Goal: Task Accomplishment & Management: Use online tool/utility

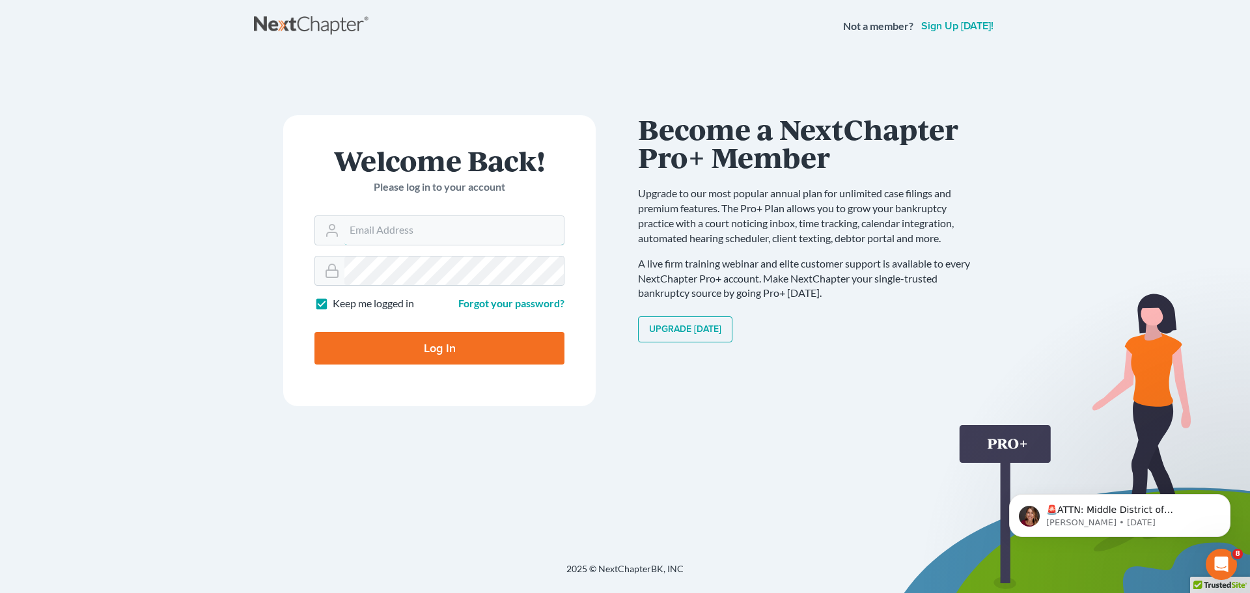
type input "[EMAIL_ADDRESS][DOMAIN_NAME]"
drag, startPoint x: 502, startPoint y: 358, endPoint x: 475, endPoint y: 307, distance: 56.8
click at [501, 357] on input "Log In" at bounding box center [440, 348] width 250 height 33
type input "Thinking..."
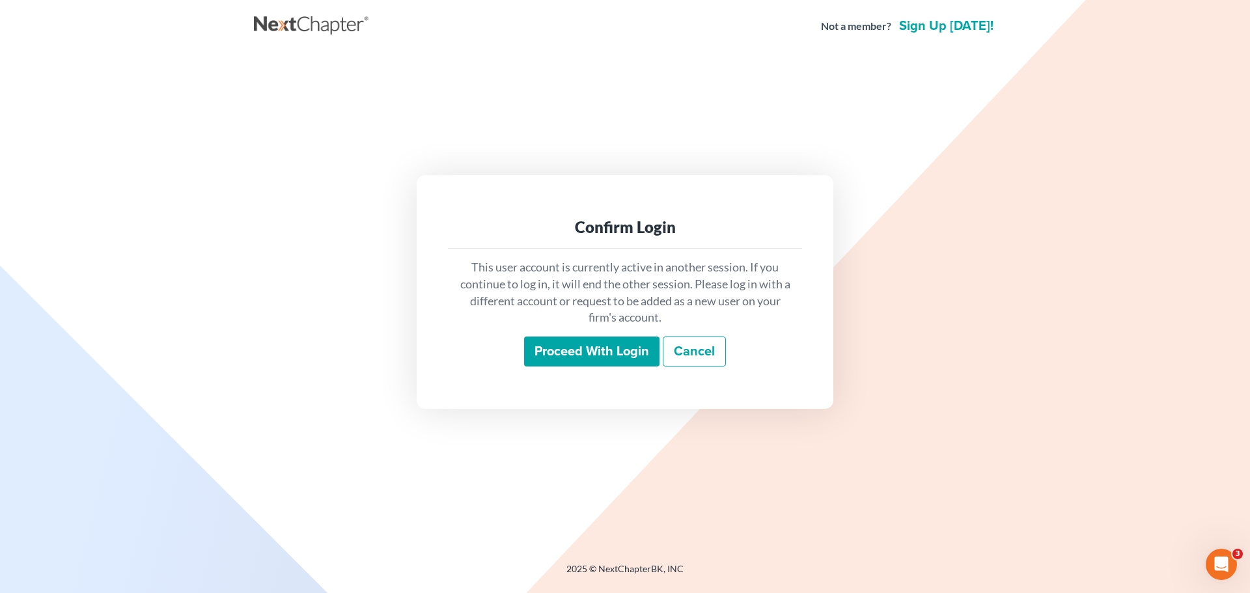
click at [548, 358] on input "Proceed with login" at bounding box center [591, 352] width 135 height 30
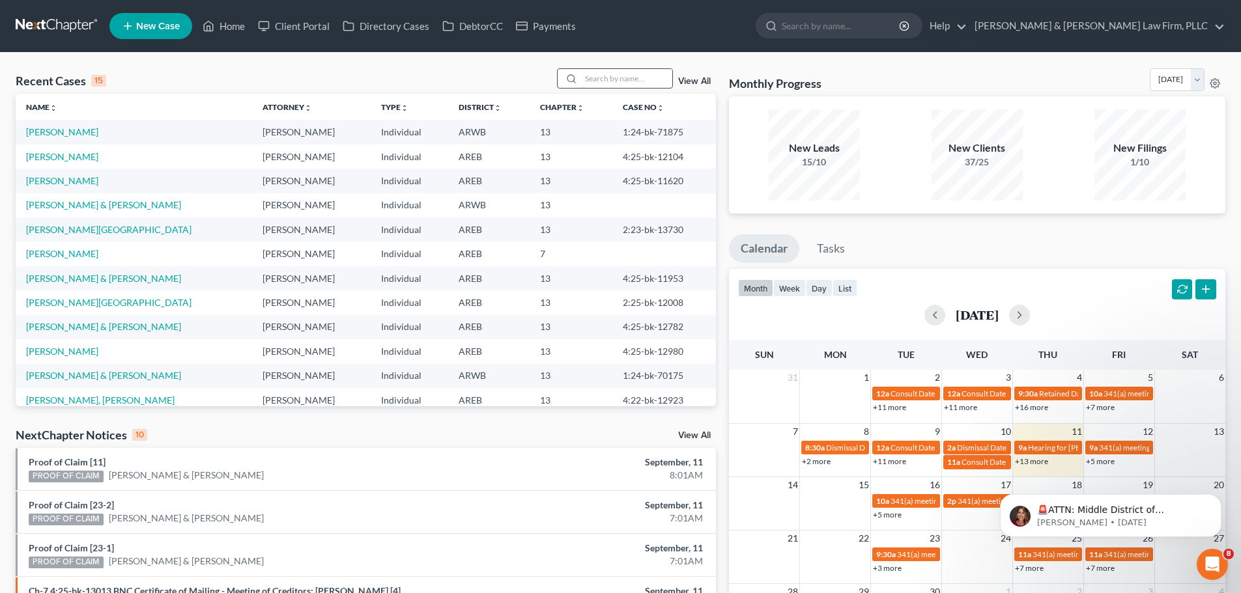
click at [594, 77] on input "search" at bounding box center [626, 78] width 91 height 19
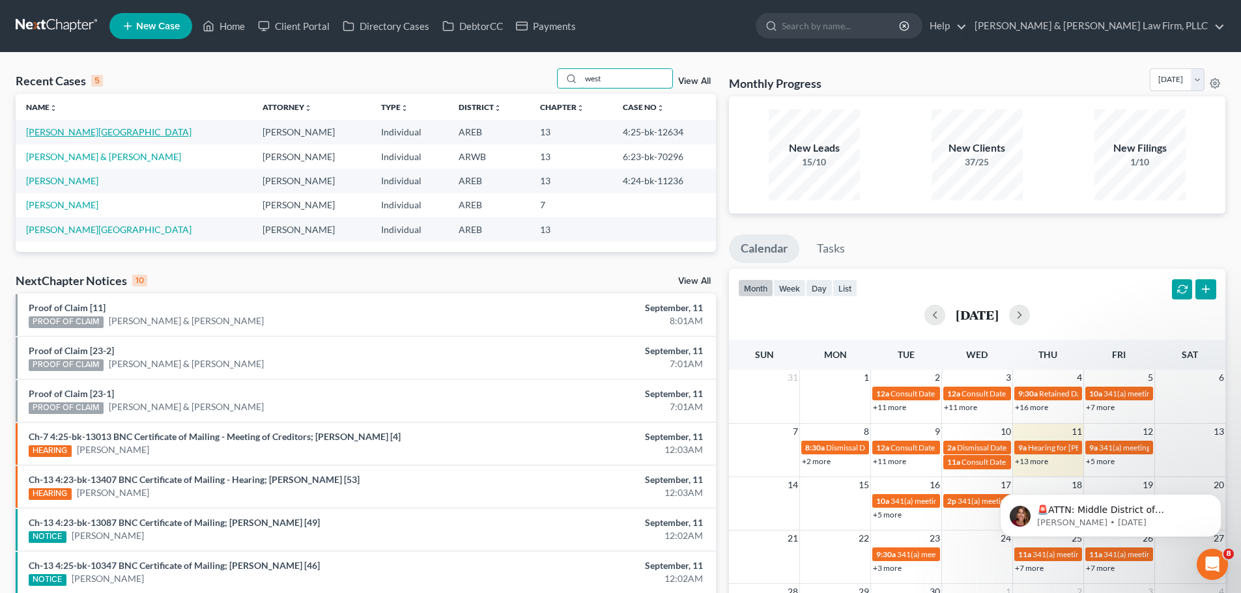
type input "west"
click at [77, 131] on link "West, Brittney" at bounding box center [108, 131] width 165 height 11
select select "4"
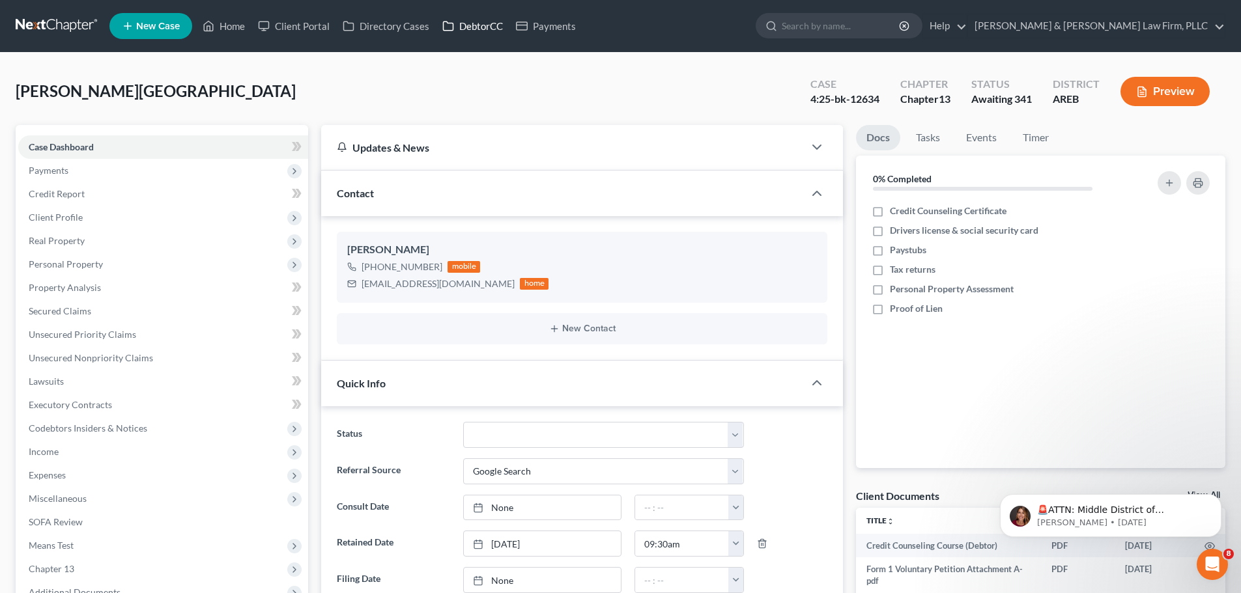
click at [479, 34] on link "DebtorCC" at bounding box center [473, 25] width 74 height 23
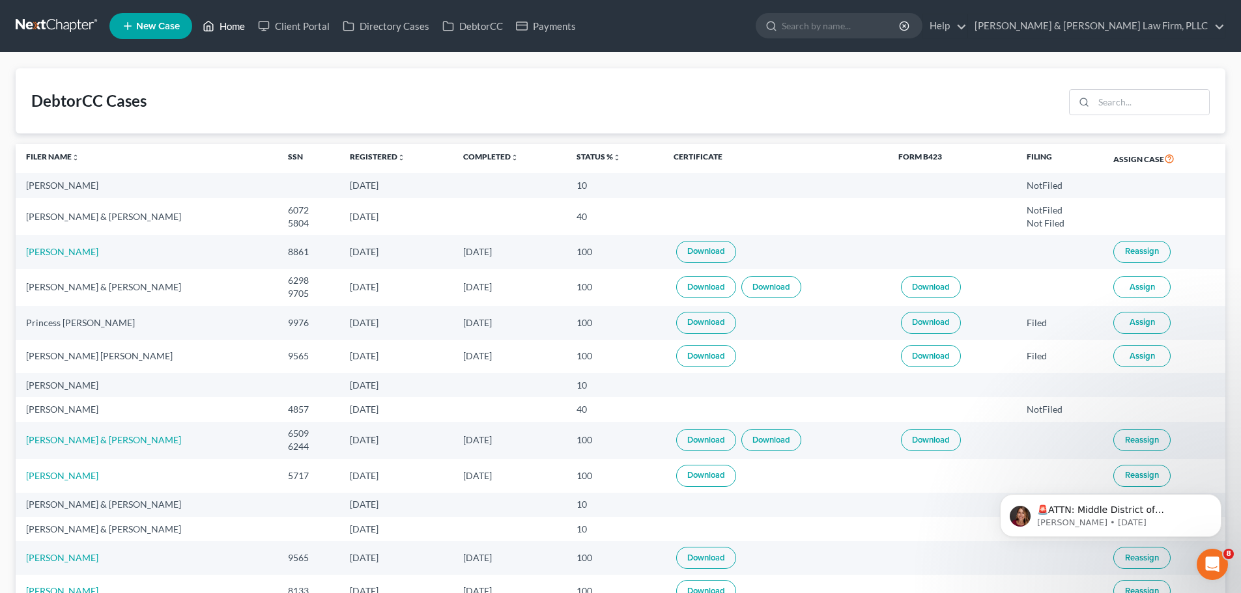
click at [221, 26] on link "Home" at bounding box center [223, 25] width 55 height 23
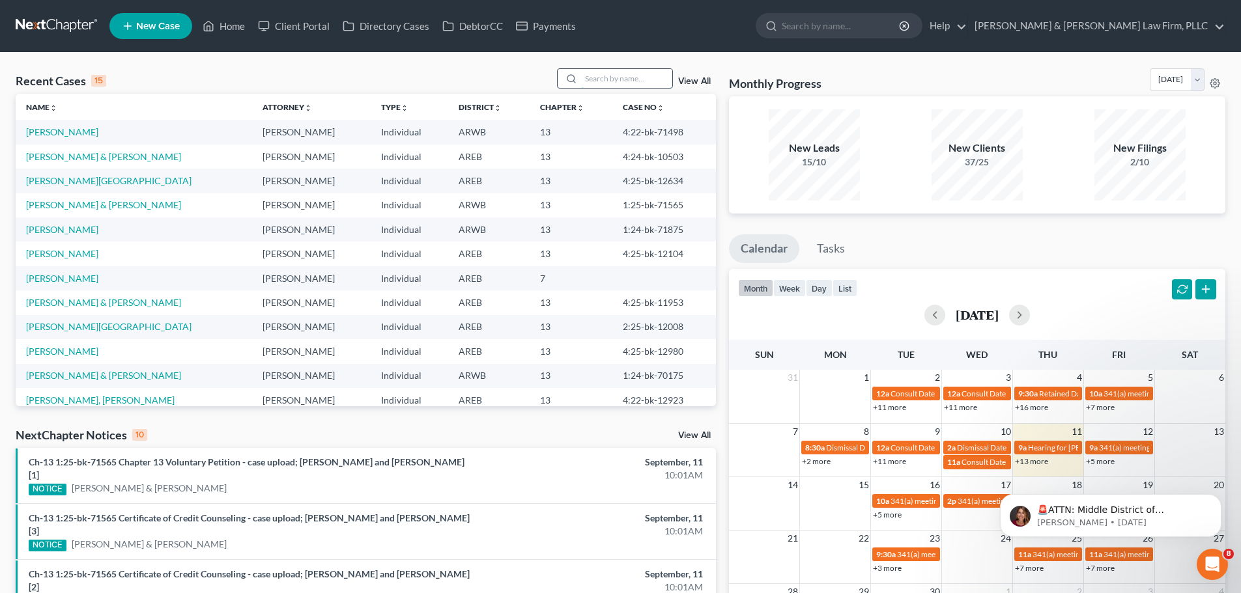
click at [639, 75] on input "search" at bounding box center [626, 78] width 91 height 19
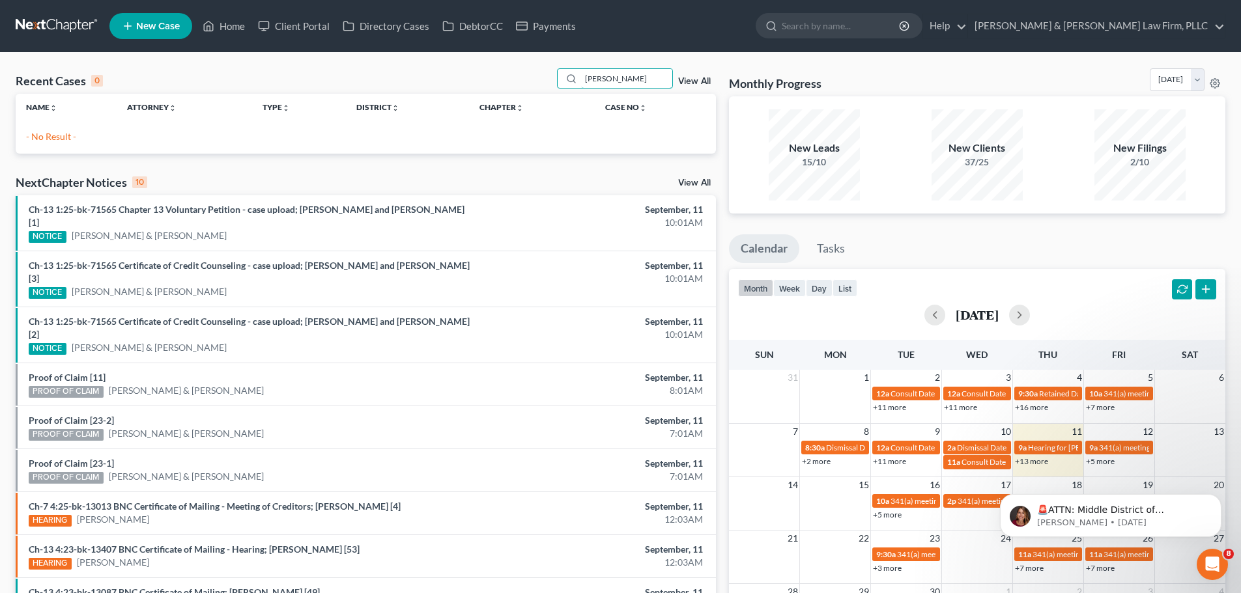
drag, startPoint x: 615, startPoint y: 79, endPoint x: 498, endPoint y: 92, distance: 117.9
click at [505, 90] on div "Recent Cases 0 brittany west View All" at bounding box center [366, 80] width 700 height 25
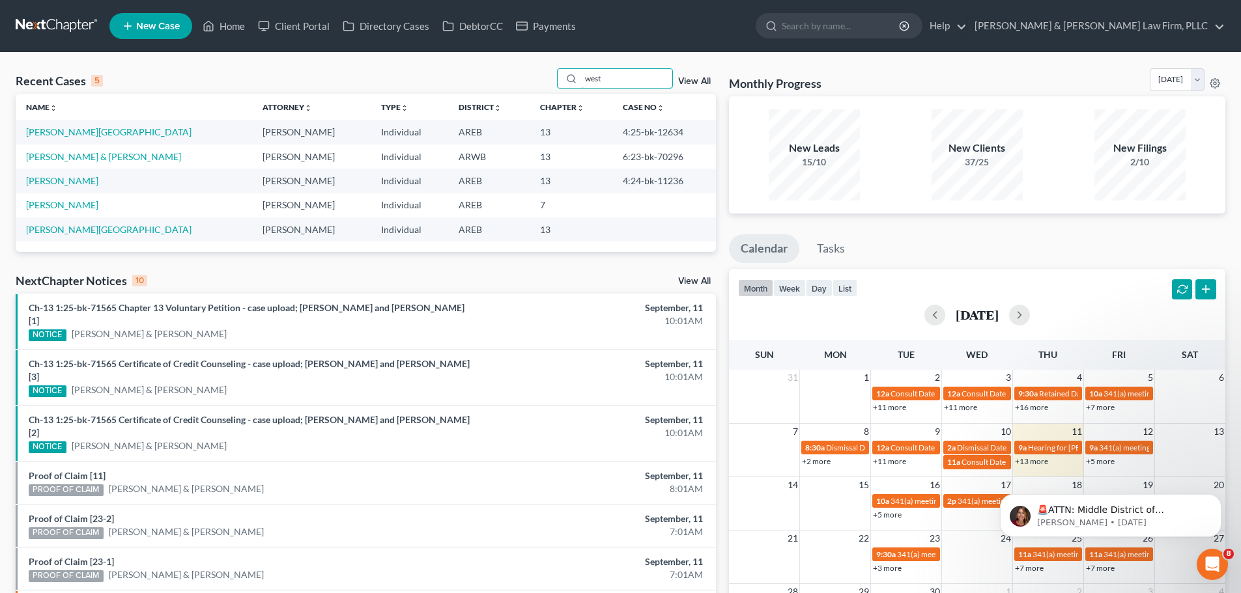
type input "west"
click at [69, 139] on td "West, Brittney" at bounding box center [134, 132] width 236 height 24
click at [69, 133] on link "West, Brittney" at bounding box center [108, 131] width 165 height 11
select select "4"
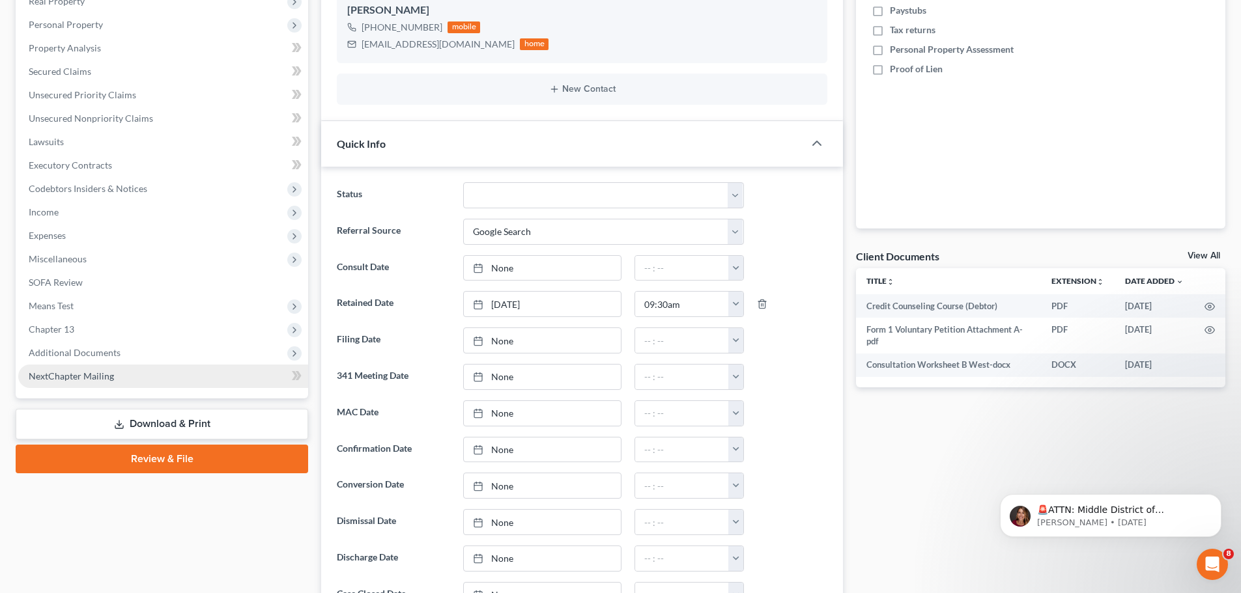
scroll to position [261, 0]
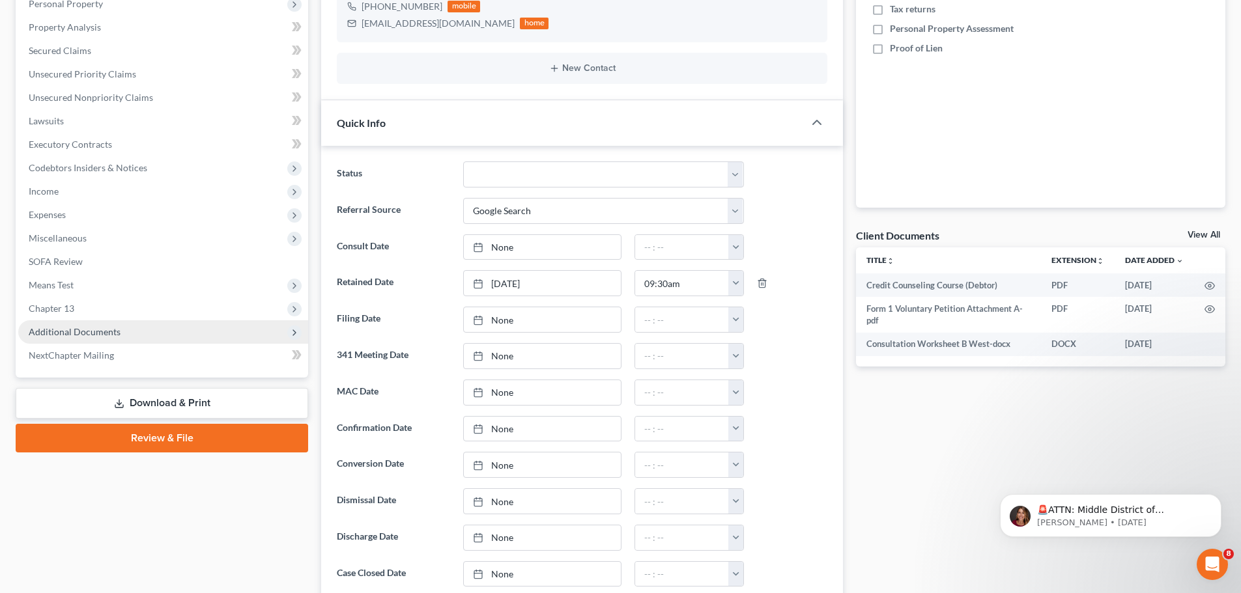
click at [111, 328] on span "Additional Documents" at bounding box center [75, 331] width 92 height 11
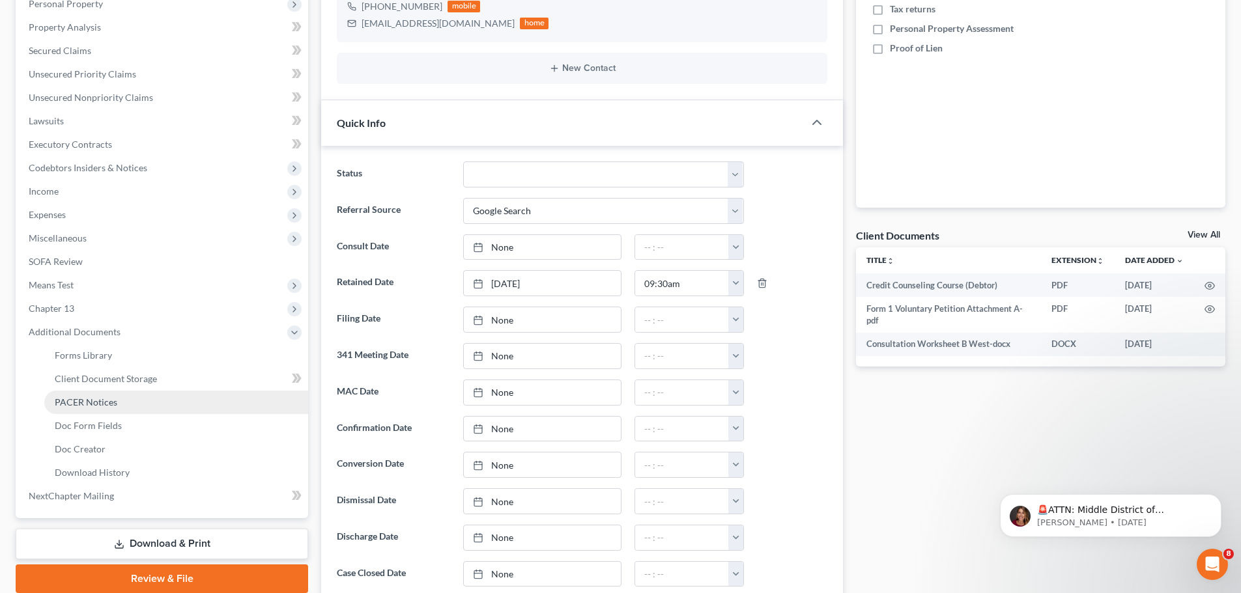
click at [136, 405] on link "PACER Notices" at bounding box center [176, 402] width 264 height 23
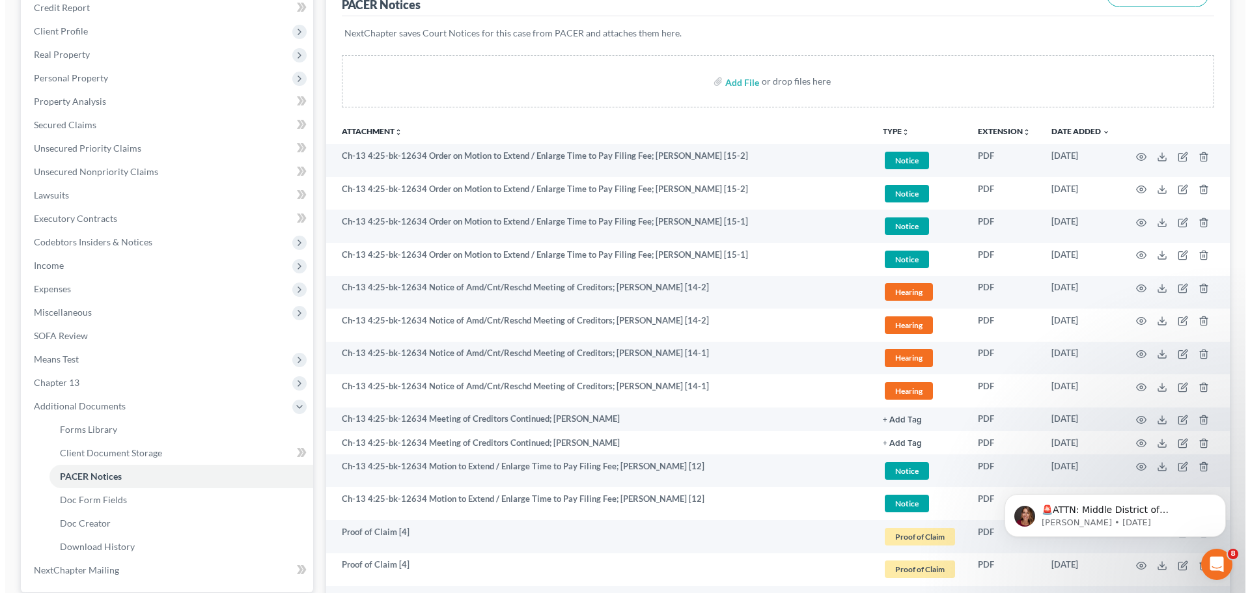
scroll to position [195, 0]
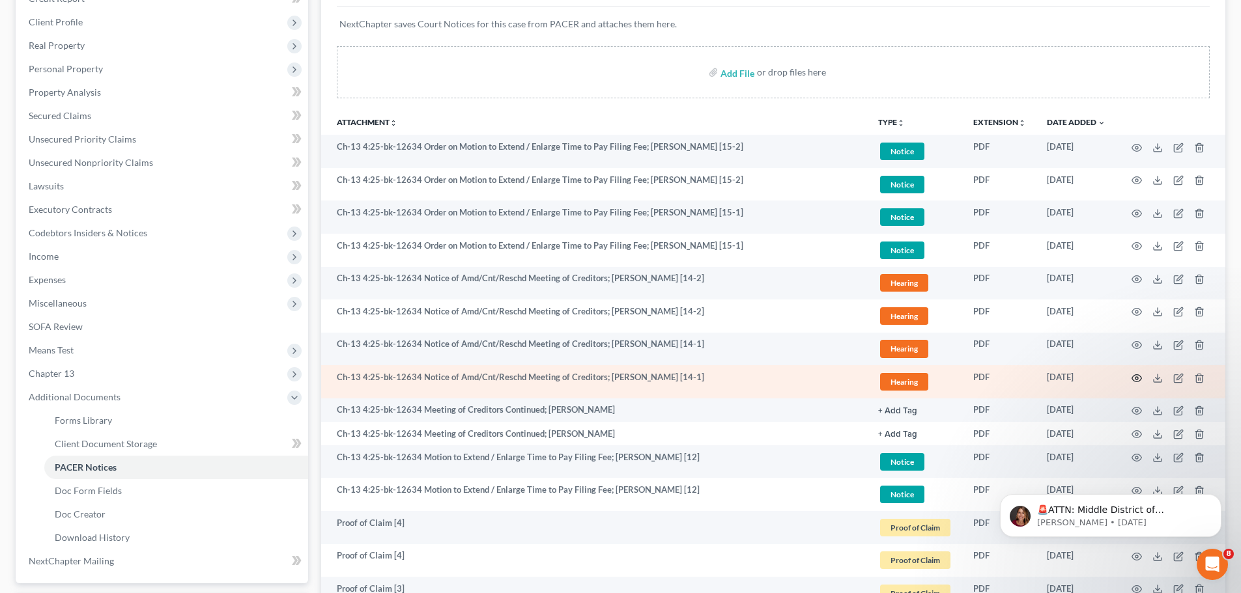
click at [1135, 382] on icon "button" at bounding box center [1137, 377] width 10 height 7
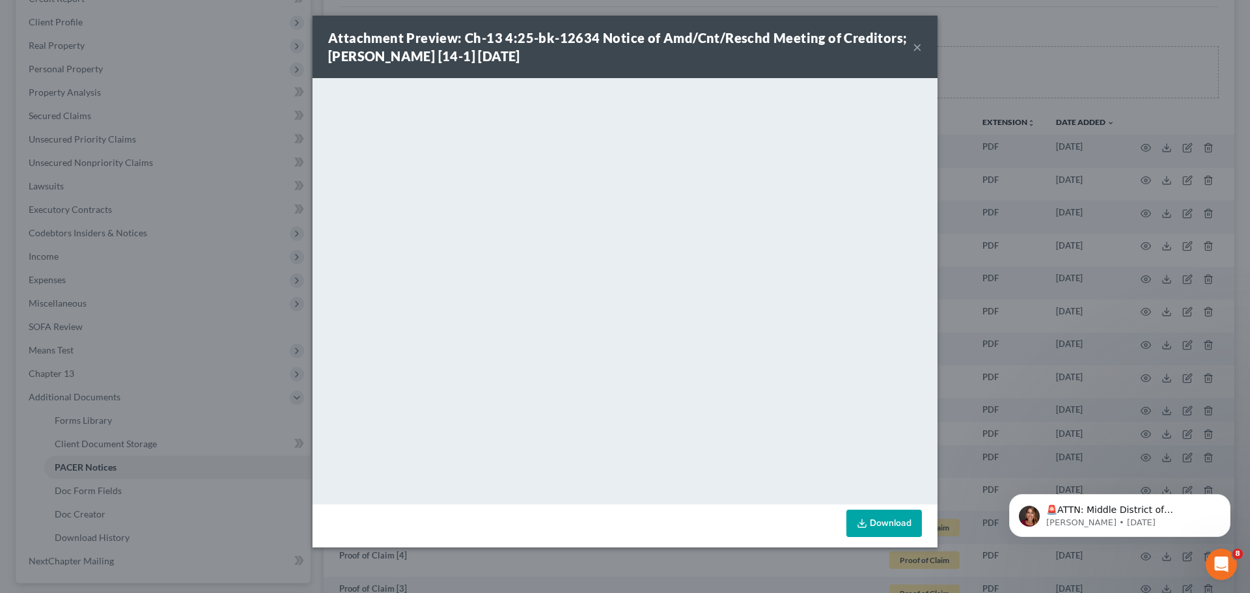
click at [917, 48] on button "×" at bounding box center [917, 47] width 9 height 16
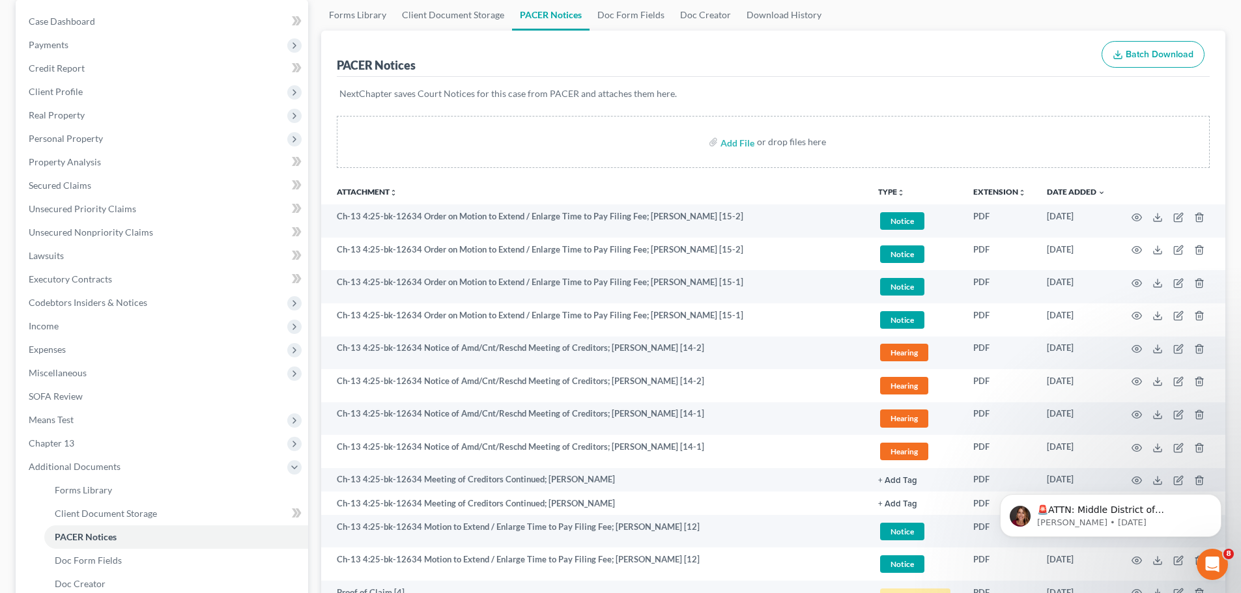
scroll to position [0, 0]
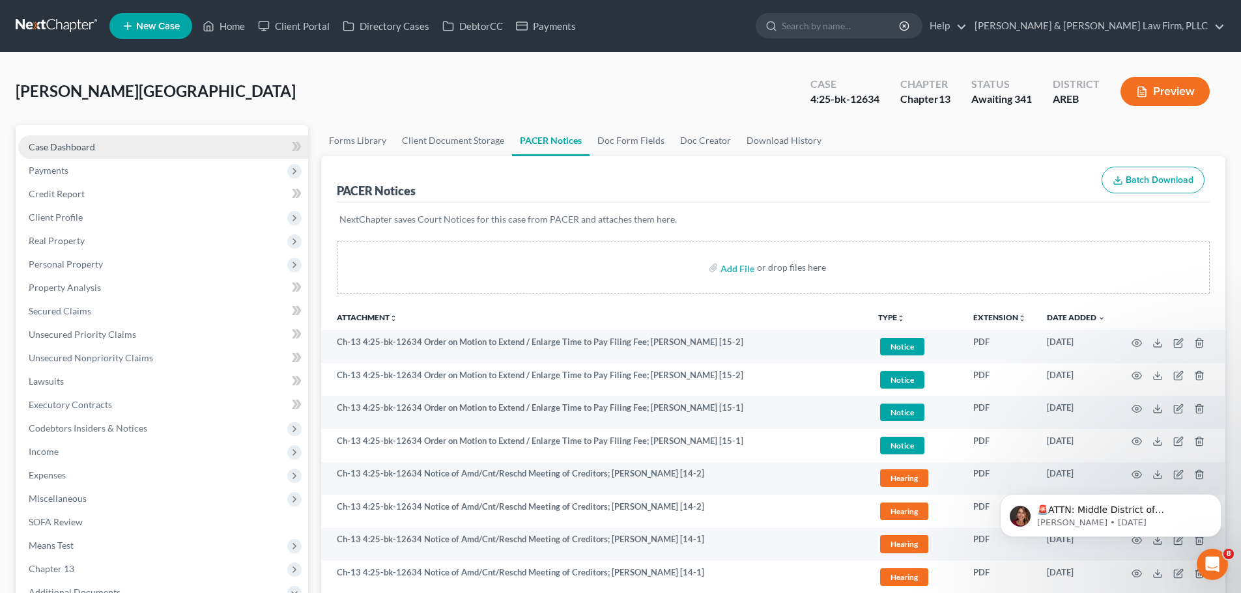
click at [74, 143] on span "Case Dashboard" at bounding box center [62, 146] width 66 height 11
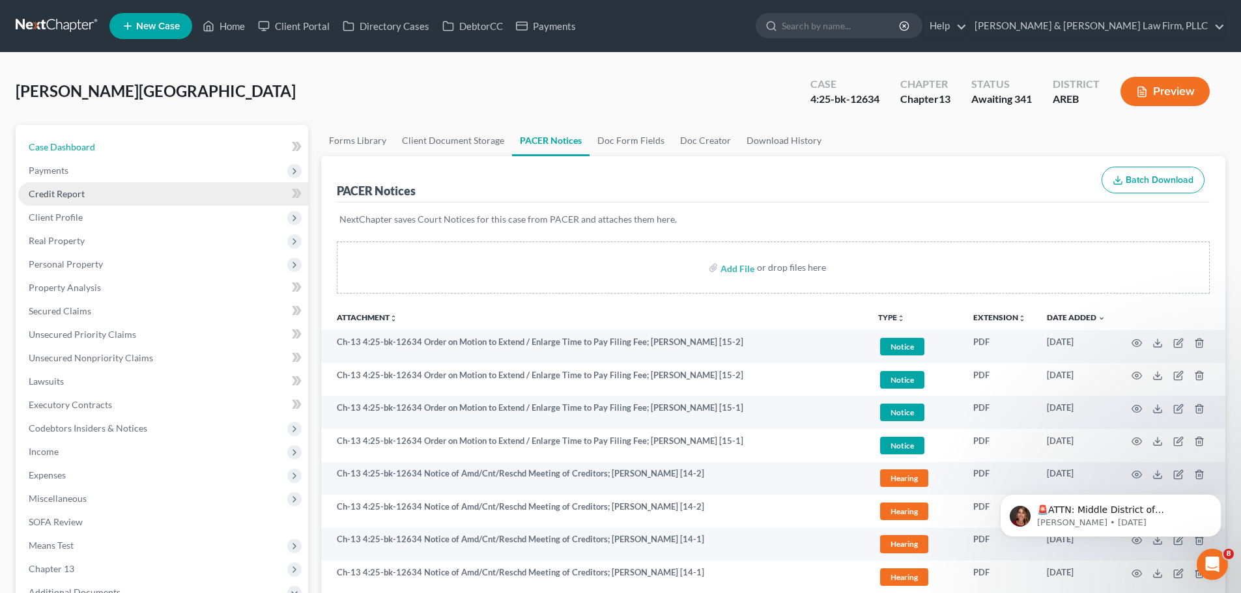
select select "4"
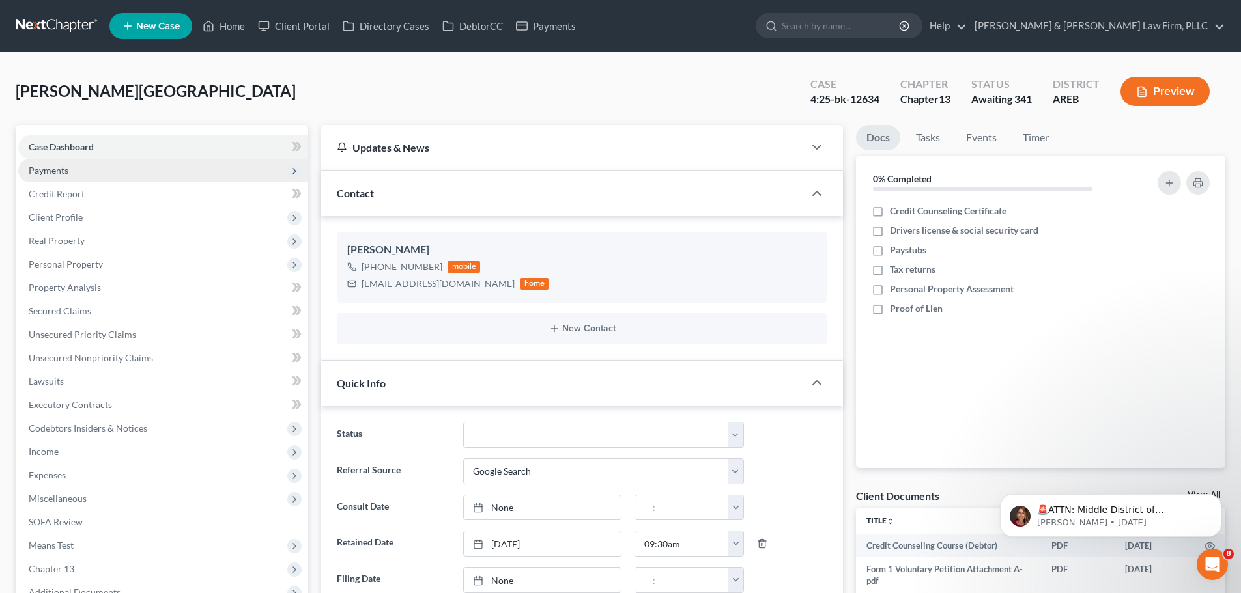
click at [64, 176] on span "Payments" at bounding box center [163, 170] width 290 height 23
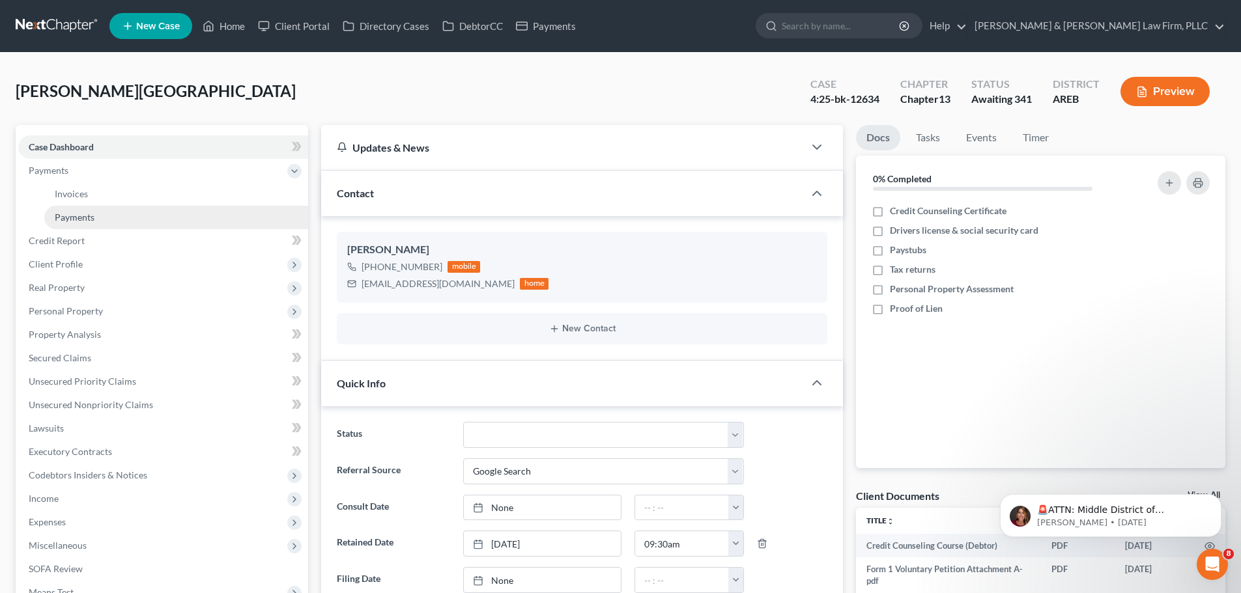
click at [89, 218] on span "Payments" at bounding box center [75, 217] width 40 height 11
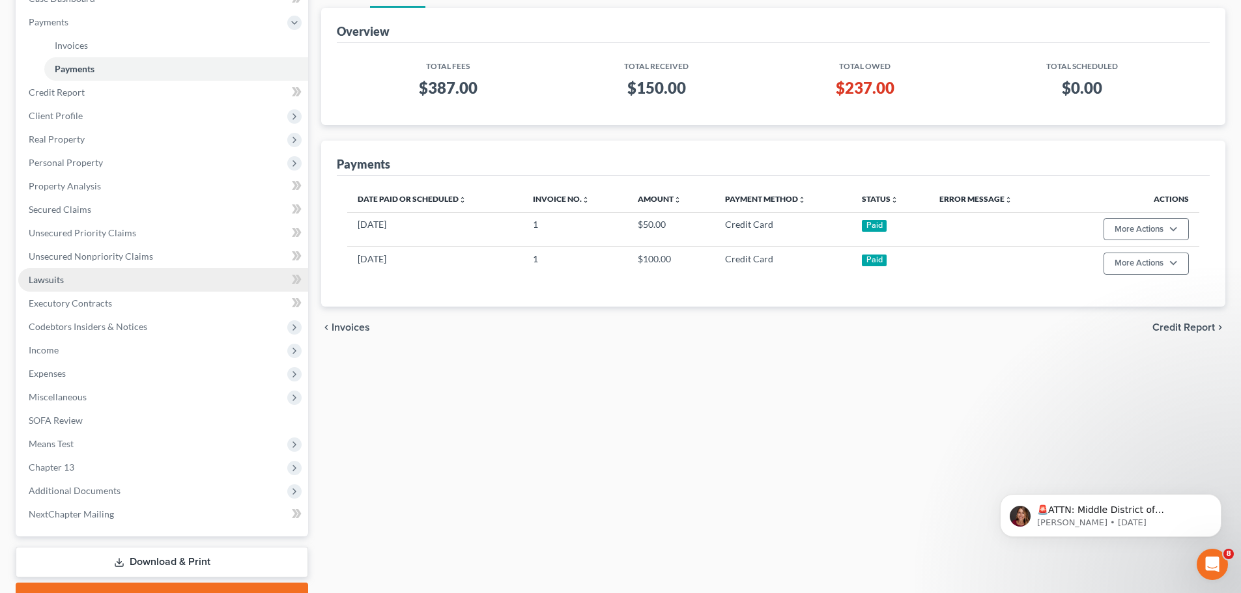
scroll to position [216, 0]
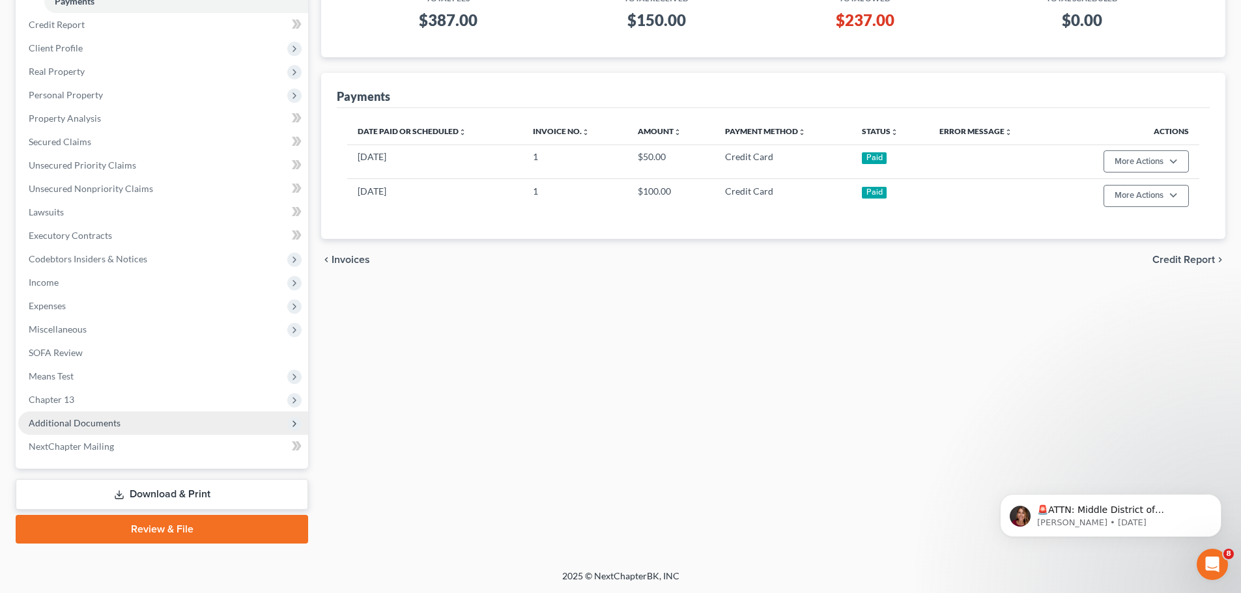
click at [132, 417] on span "Additional Documents" at bounding box center [163, 423] width 290 height 23
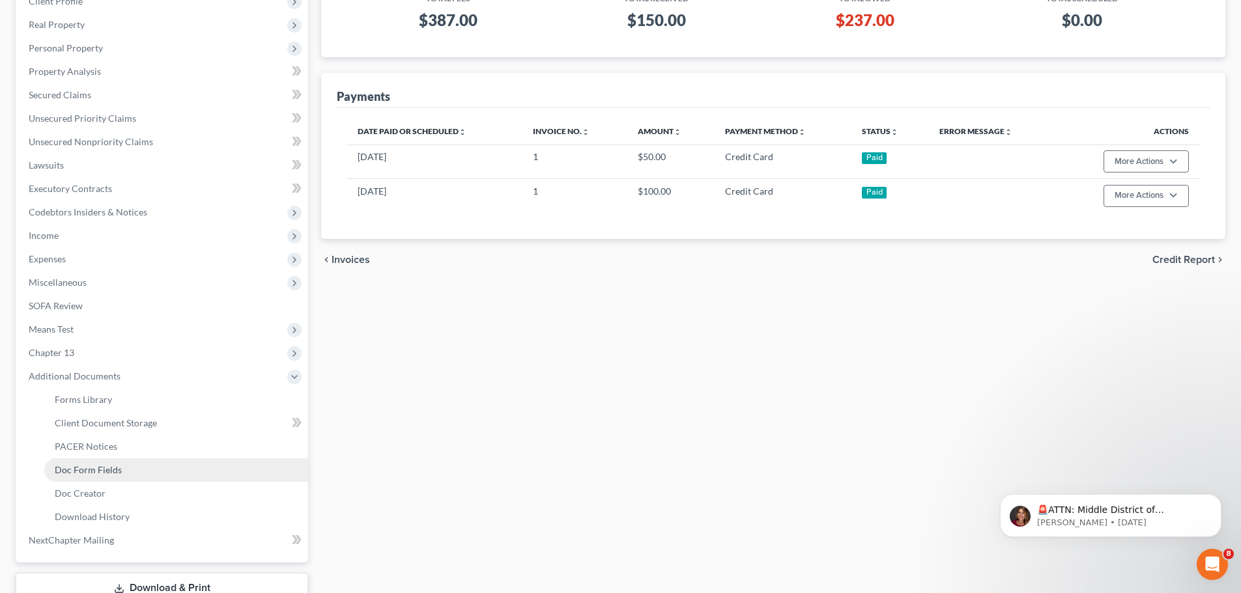
click at [113, 470] on span "Doc Form Fields" at bounding box center [88, 469] width 67 height 11
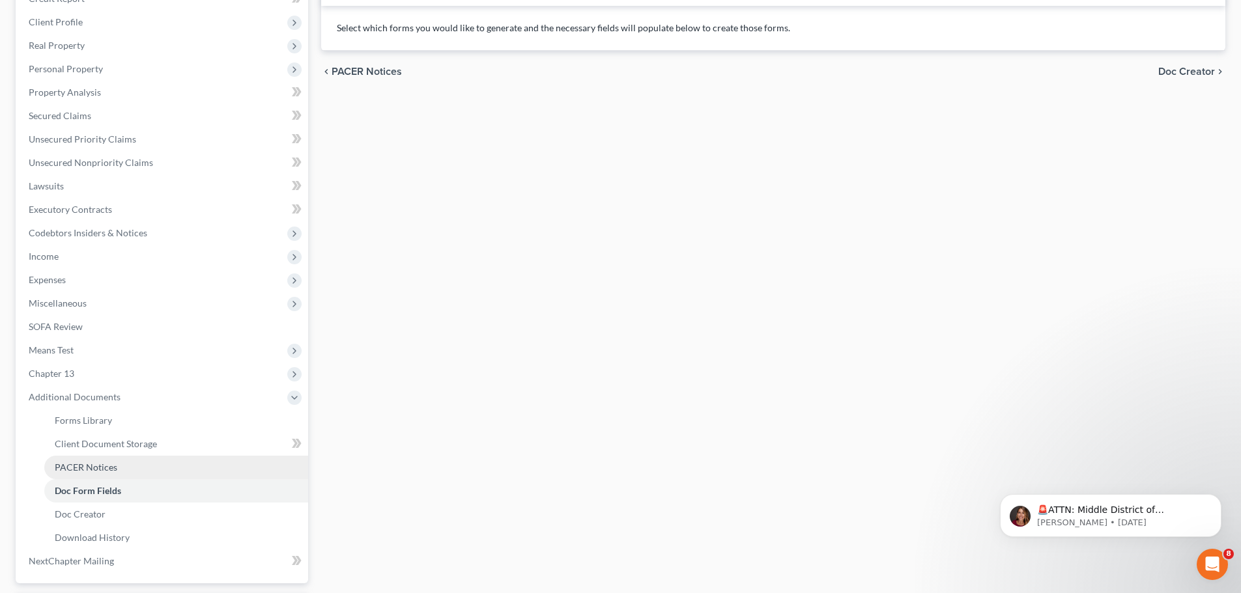
click at [98, 466] on span "PACER Notices" at bounding box center [86, 467] width 63 height 11
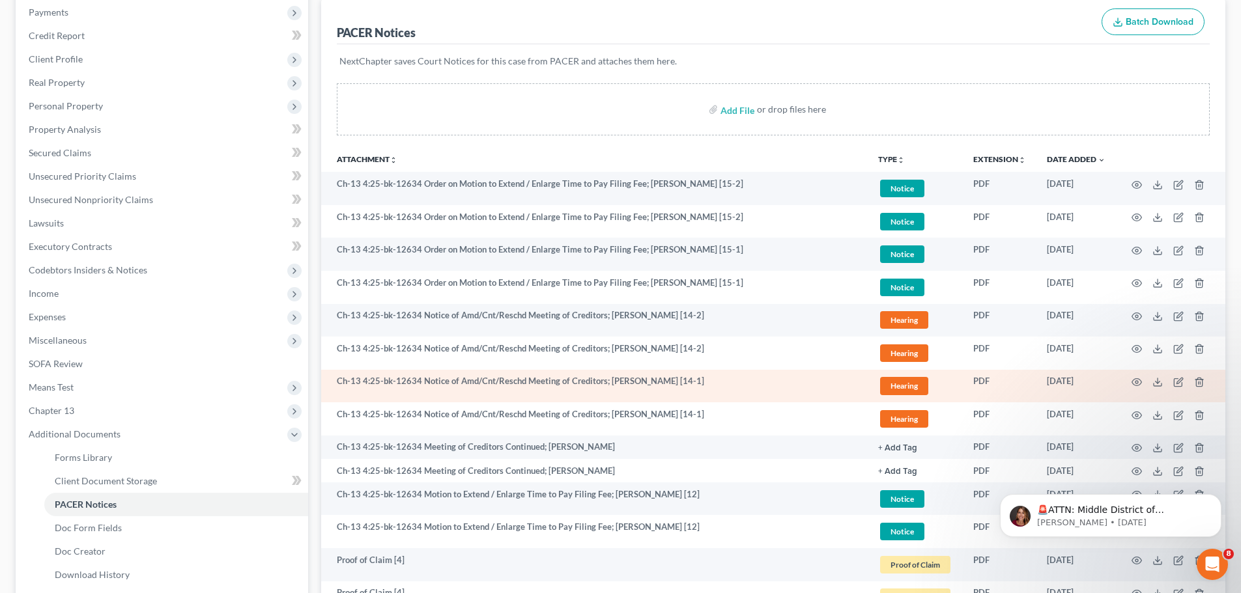
scroll to position [195, 0]
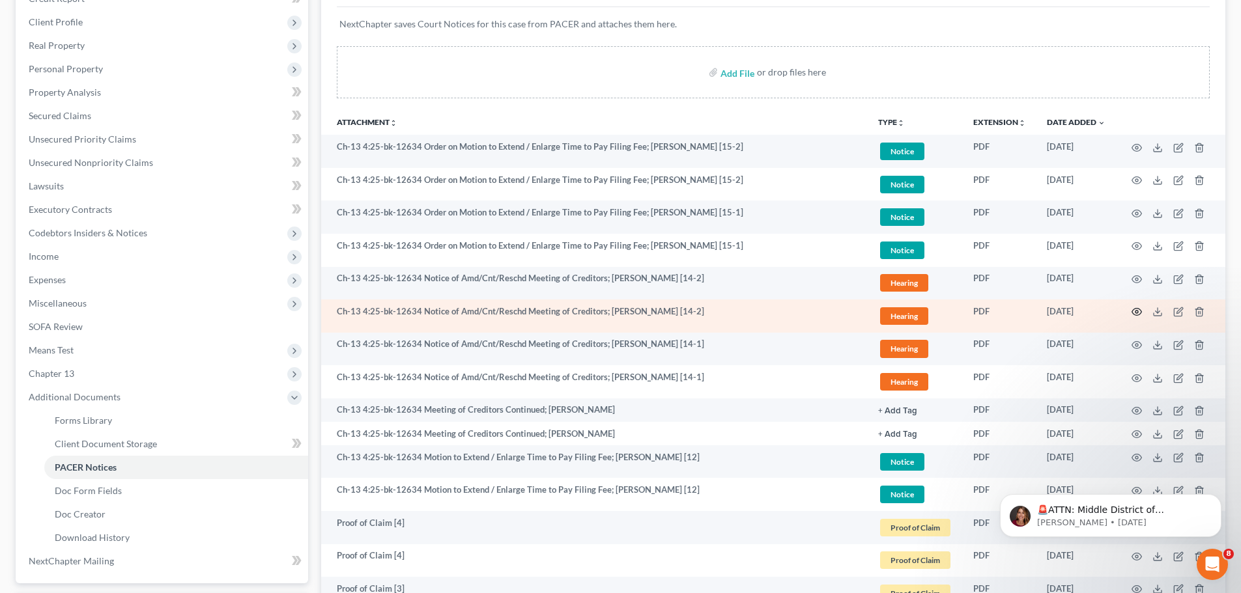
click at [1140, 311] on icon "button" at bounding box center [1137, 312] width 10 height 7
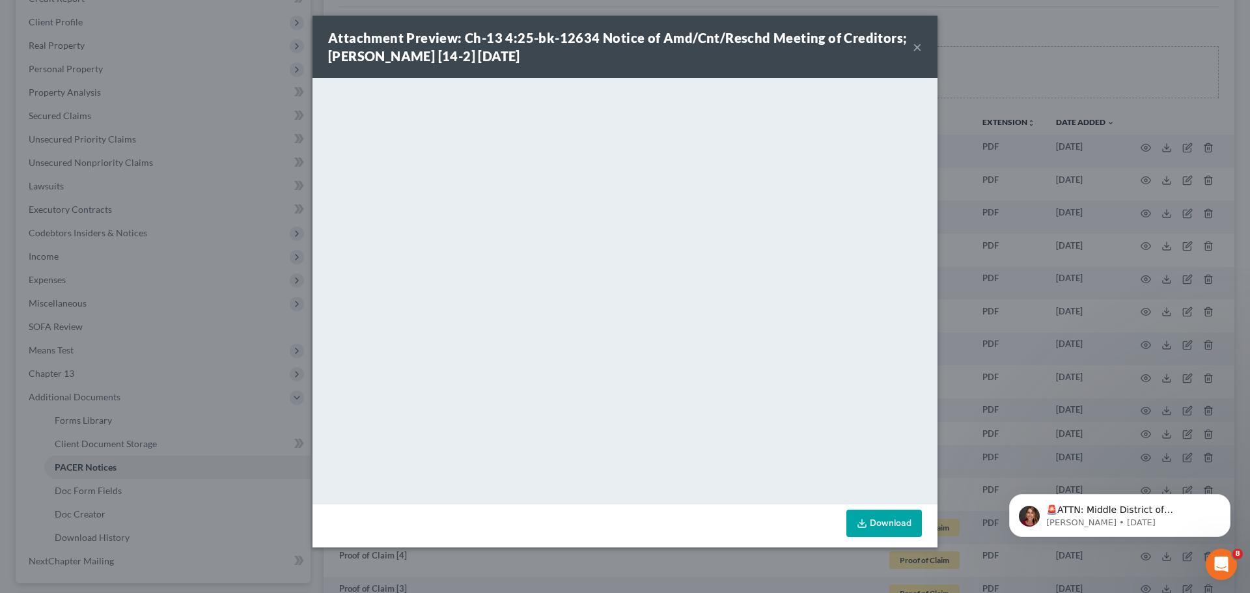
click at [921, 46] on button "×" at bounding box center [917, 47] width 9 height 16
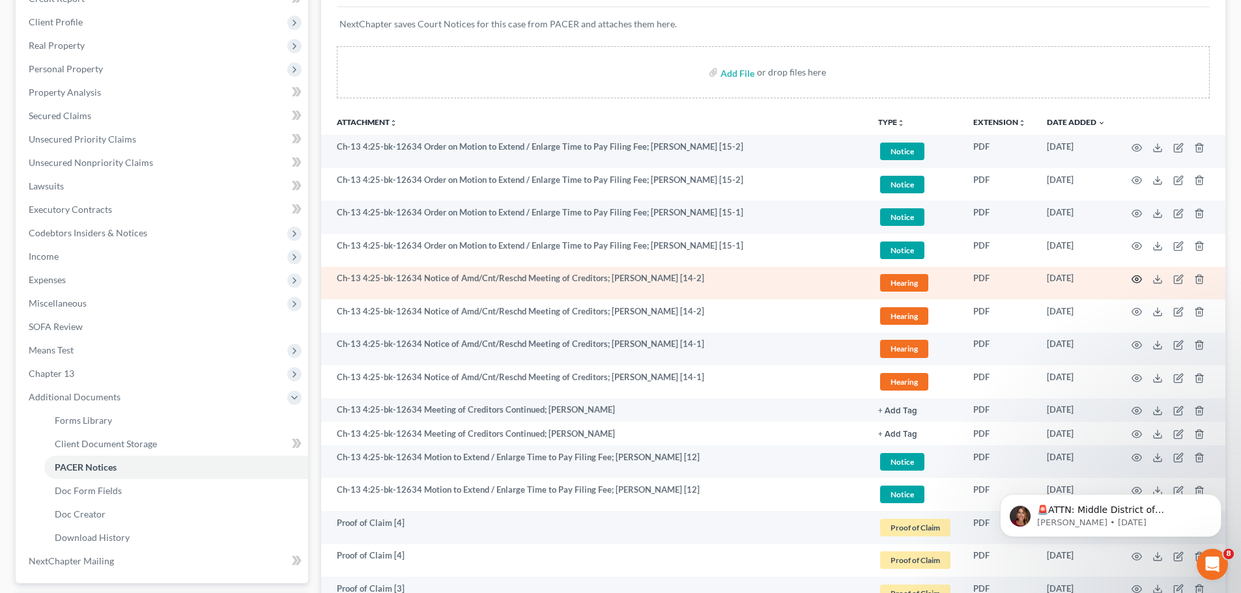
click at [1139, 279] on icon "button" at bounding box center [1136, 279] width 10 height 10
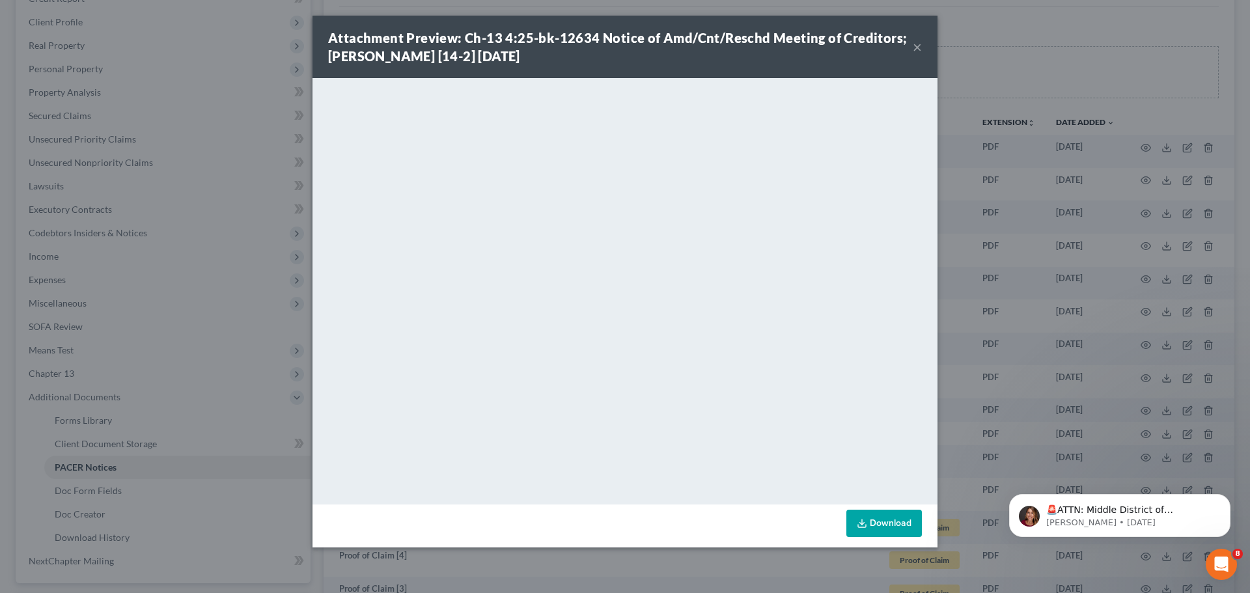
drag, startPoint x: 914, startPoint y: 44, endPoint x: 867, endPoint y: 91, distance: 66.8
click at [914, 44] on button "×" at bounding box center [917, 47] width 9 height 16
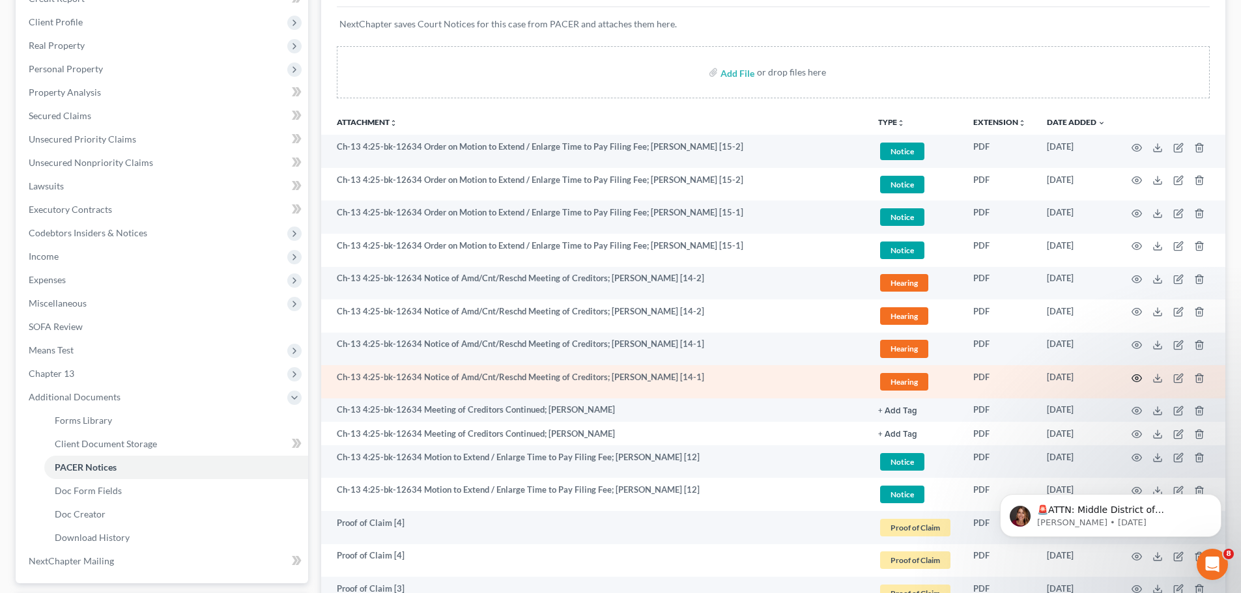
click at [1137, 378] on icon "button" at bounding box center [1136, 378] width 10 height 10
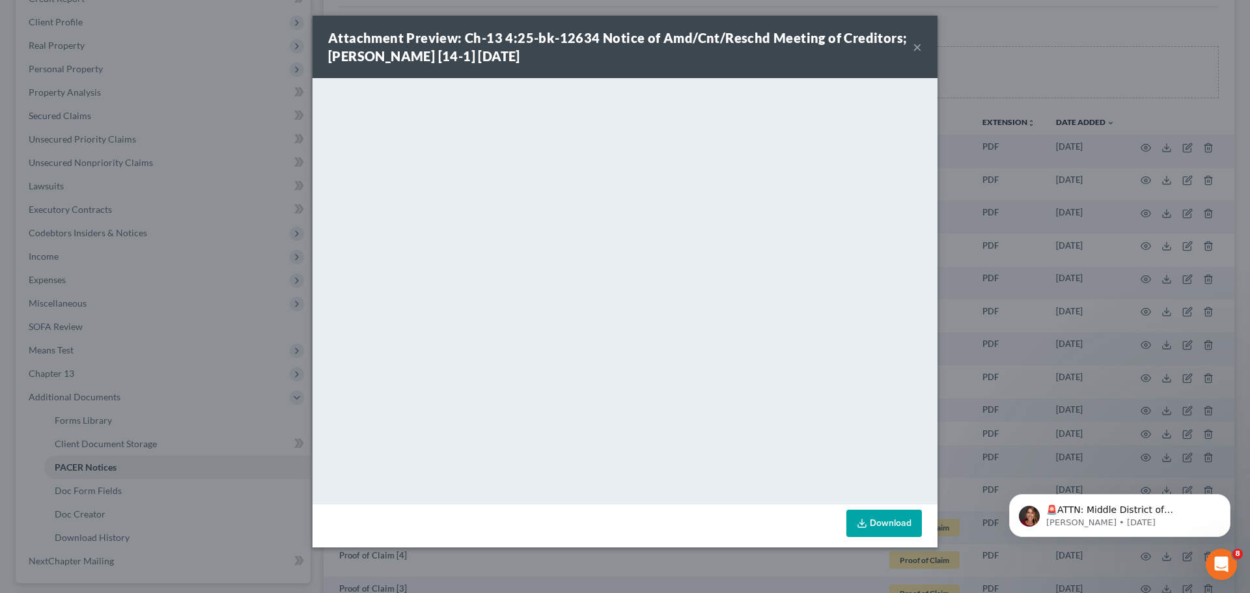
drag, startPoint x: 922, startPoint y: 44, endPoint x: 857, endPoint y: 38, distance: 64.7
click at [922, 44] on button "×" at bounding box center [917, 47] width 9 height 16
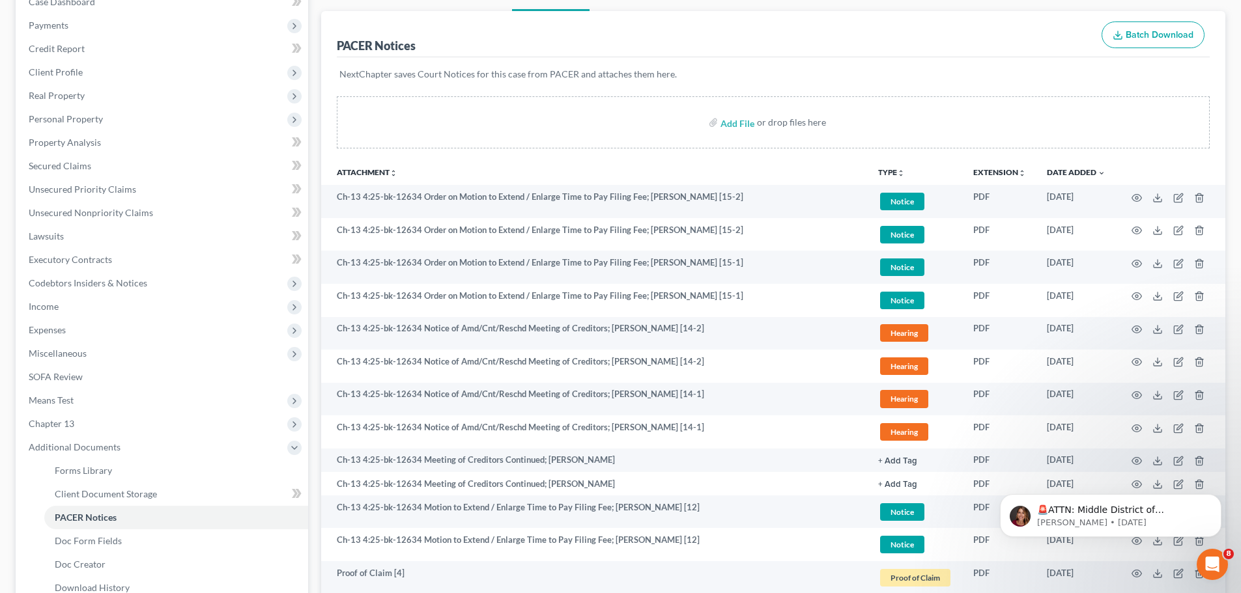
scroll to position [0, 0]
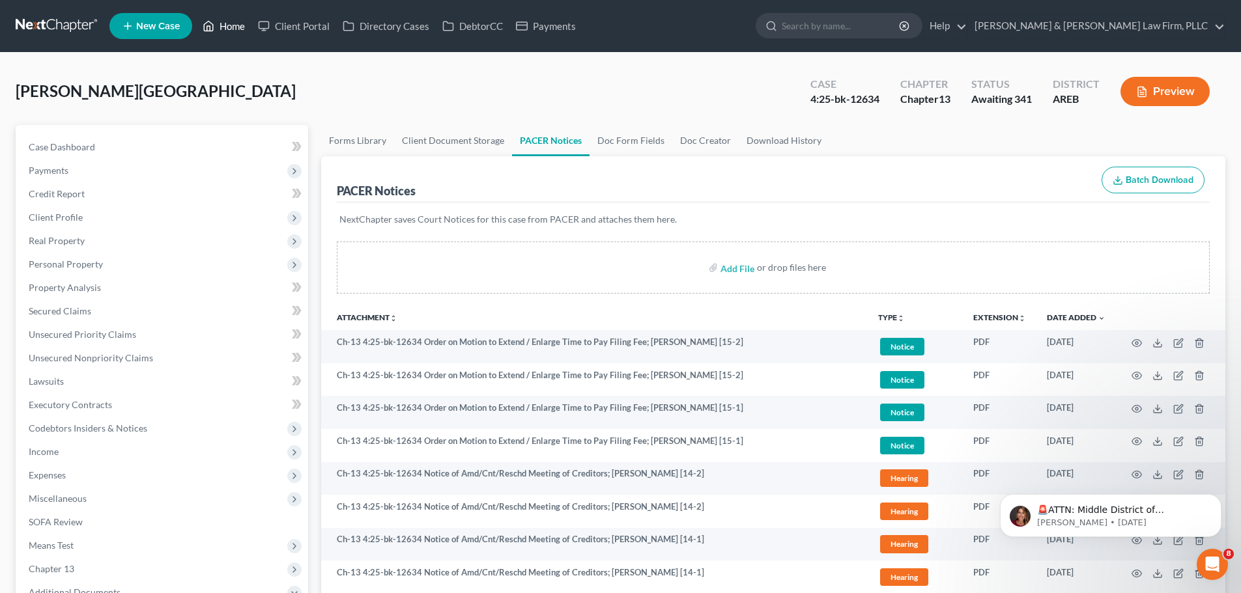
click at [225, 25] on link "Home" at bounding box center [223, 25] width 55 height 23
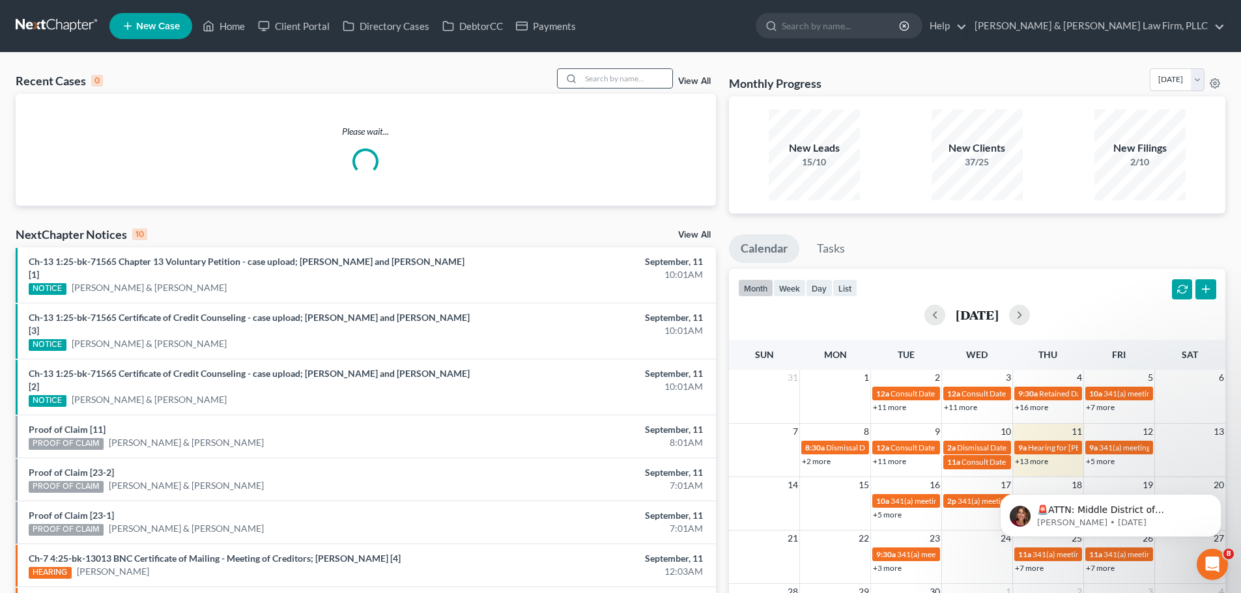
click at [628, 81] on input "search" at bounding box center [626, 78] width 91 height 19
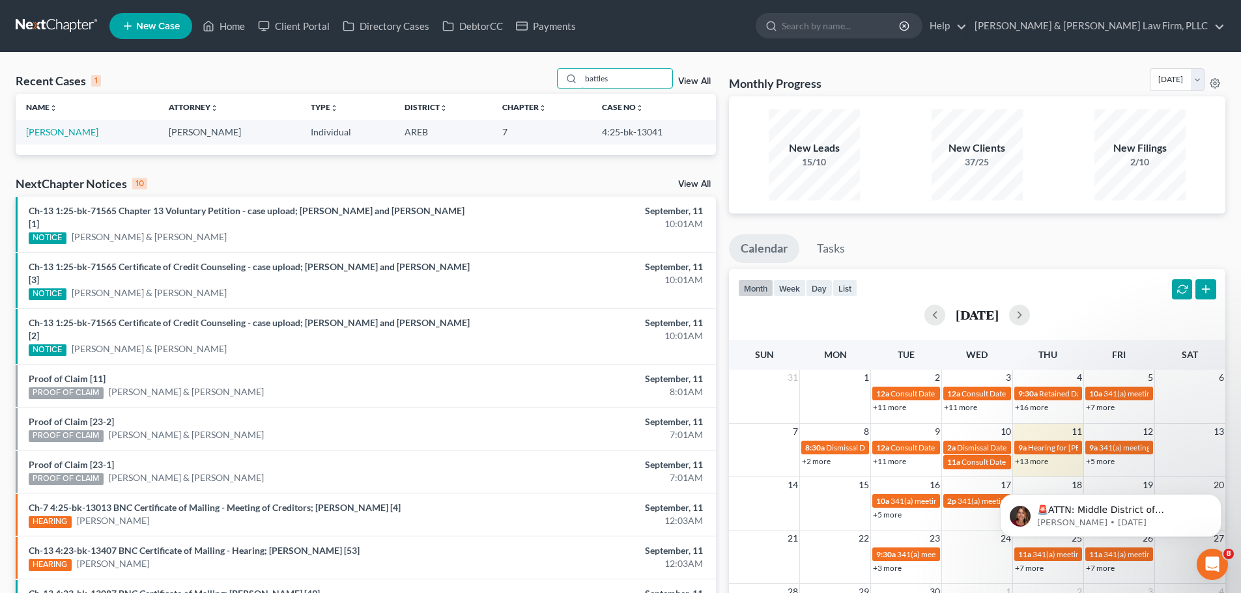
type input "battles"
click at [70, 126] on td "Battles, Angela" at bounding box center [87, 132] width 143 height 24
click at [78, 135] on link "Battles, Angela" at bounding box center [62, 131] width 72 height 11
select select "6"
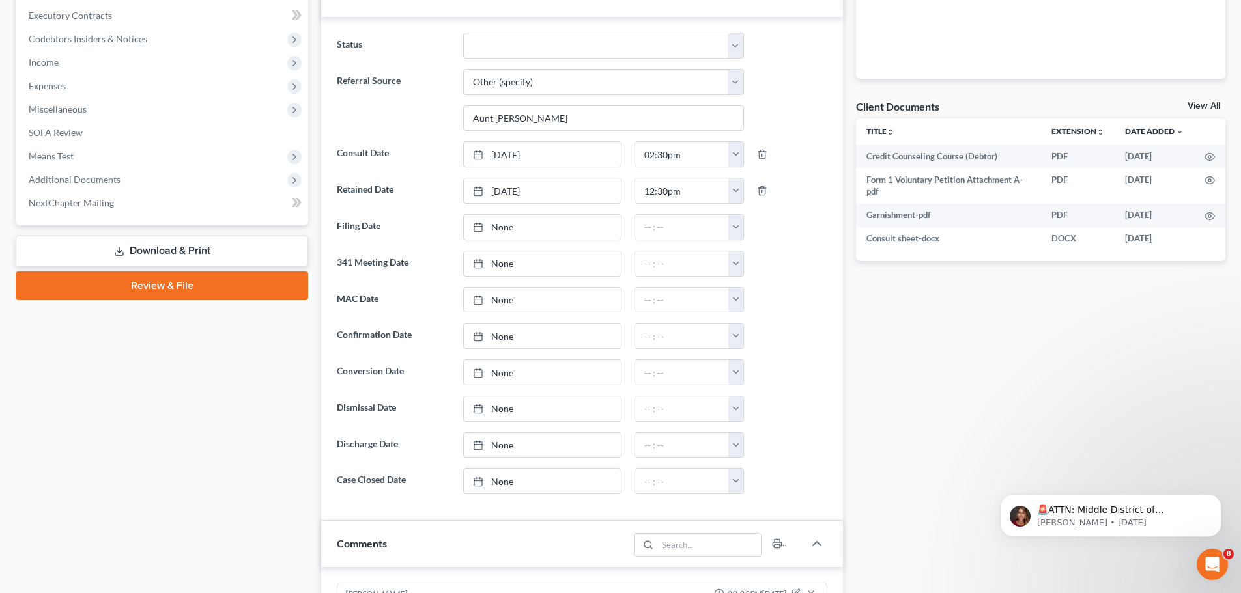
scroll to position [391, 0]
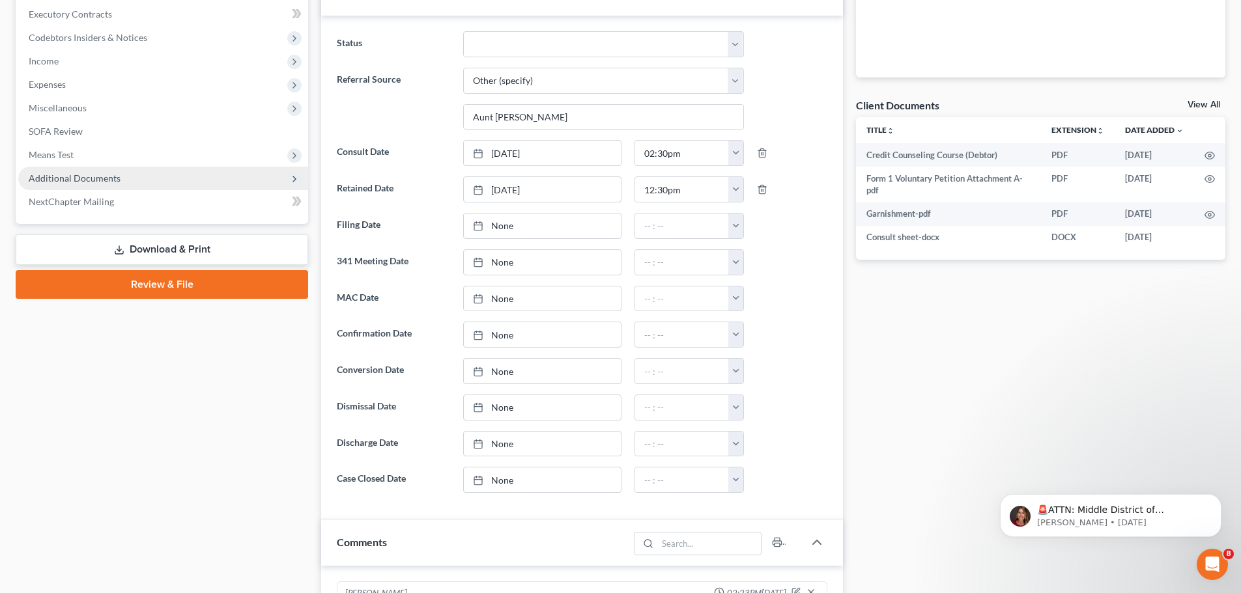
click at [113, 171] on span "Additional Documents" at bounding box center [163, 178] width 290 height 23
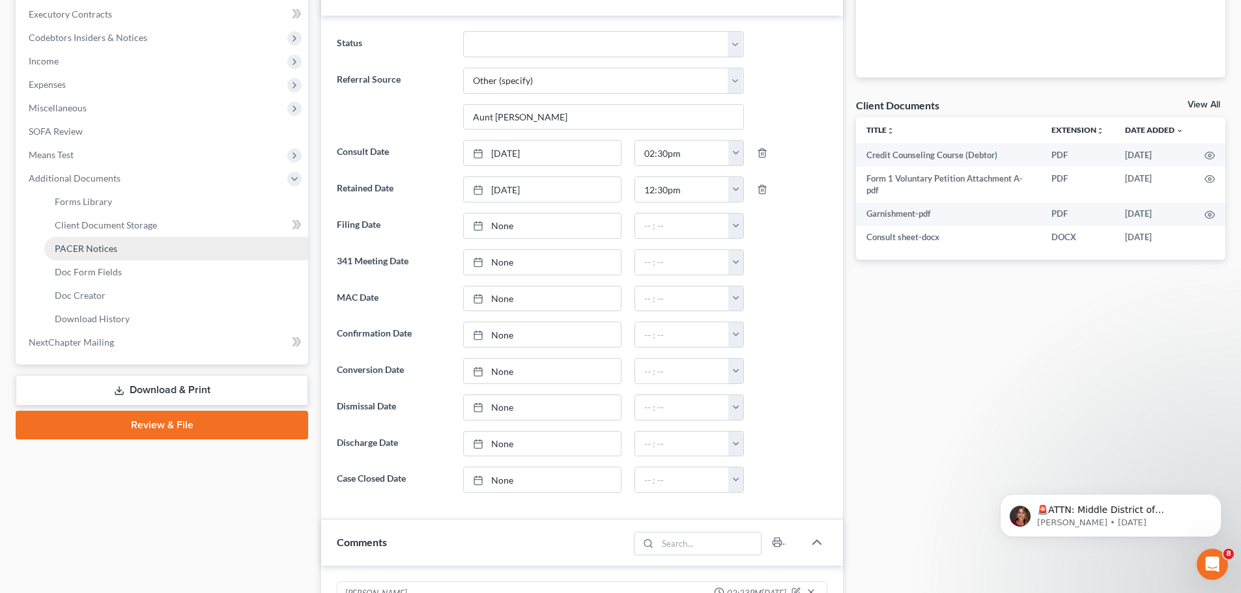
click at [113, 238] on link "PACER Notices" at bounding box center [176, 248] width 264 height 23
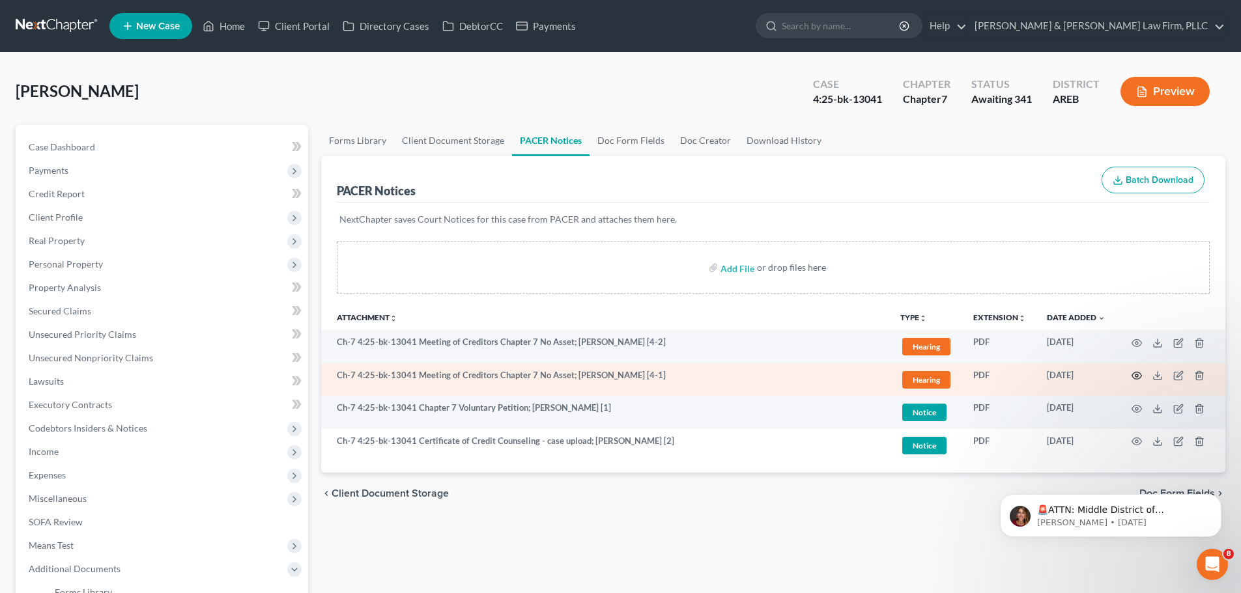
click at [1135, 377] on circle "button" at bounding box center [1136, 375] width 3 height 3
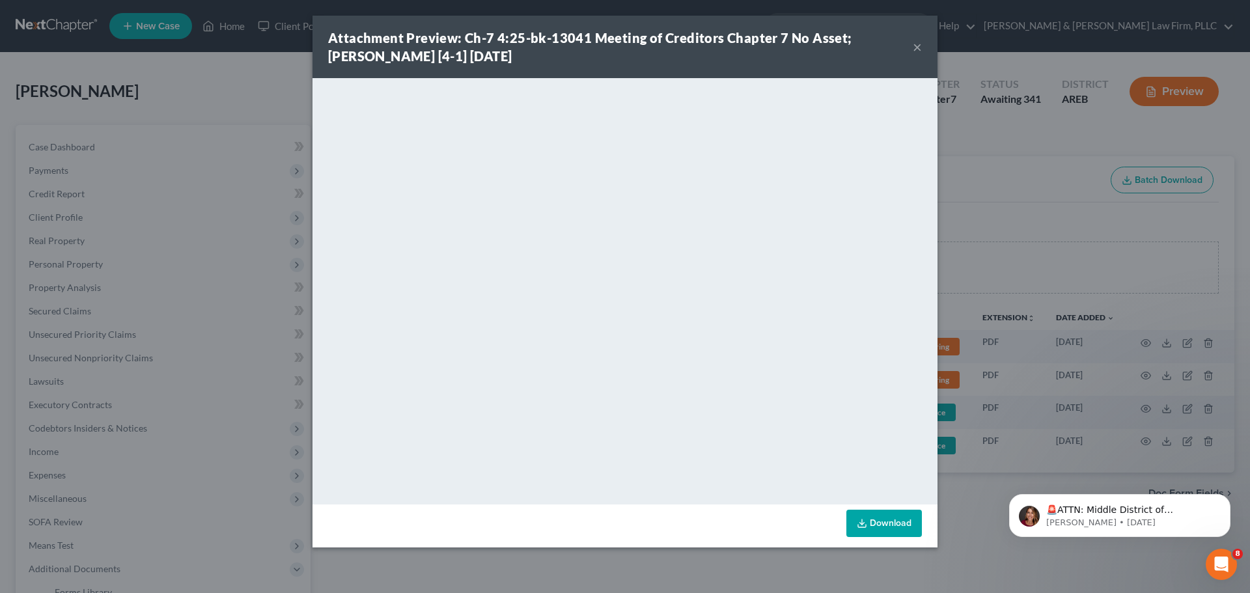
drag, startPoint x: 917, startPoint y: 49, endPoint x: 902, endPoint y: 42, distance: 16.3
click at [917, 49] on button "×" at bounding box center [917, 47] width 9 height 16
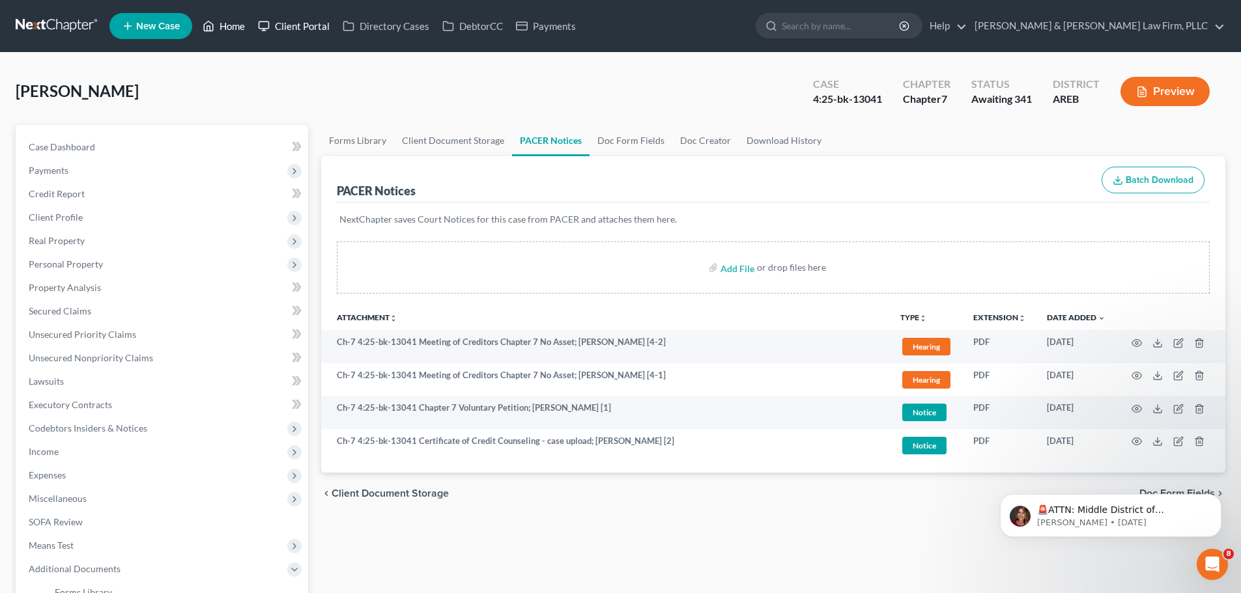
drag, startPoint x: 232, startPoint y: 21, endPoint x: 309, endPoint y: 36, distance: 78.3
click at [232, 21] on link "Home" at bounding box center [223, 25] width 55 height 23
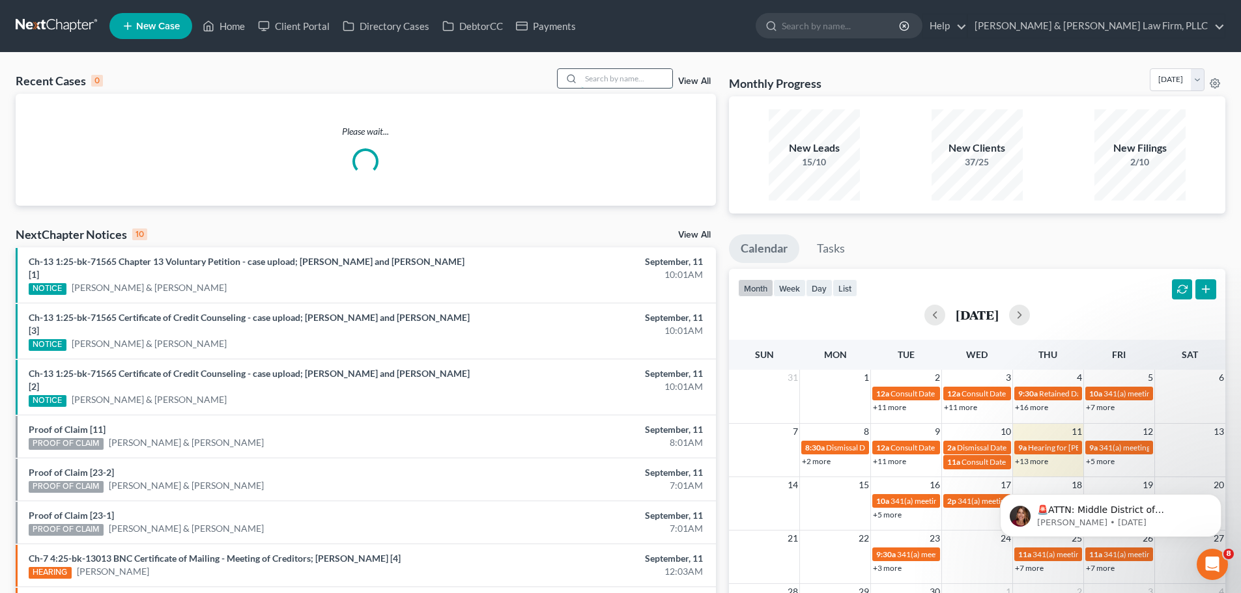
click at [607, 81] on input "search" at bounding box center [626, 78] width 91 height 19
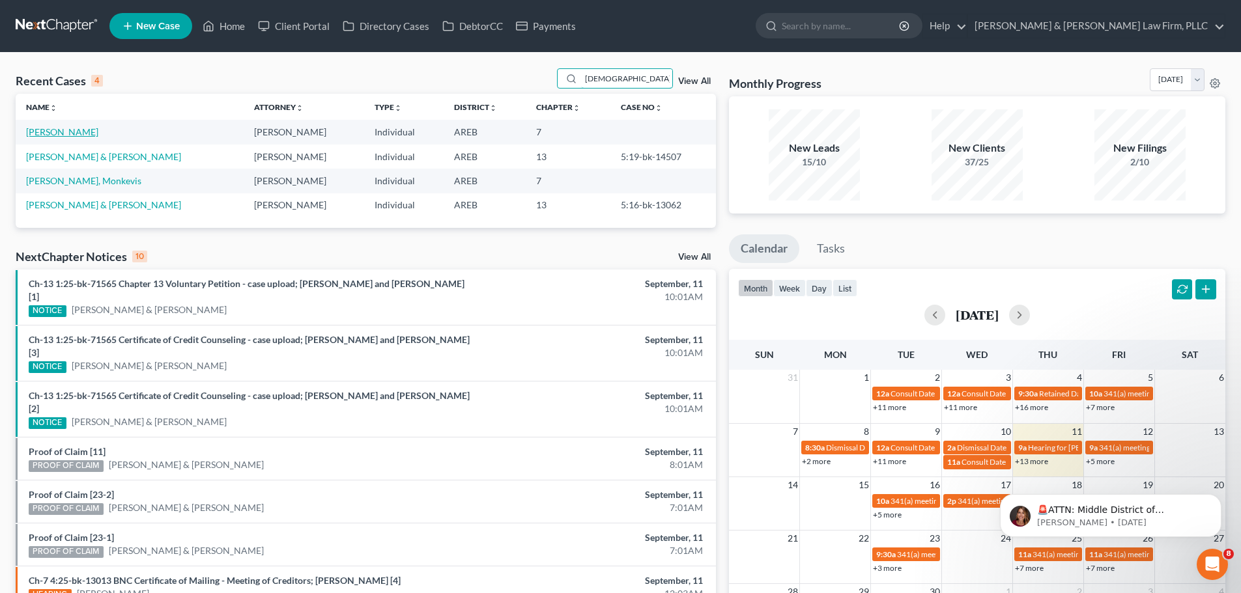
type input "monk"
click at [72, 134] on link "Monk, Courtney" at bounding box center [62, 131] width 72 height 11
select select "6"
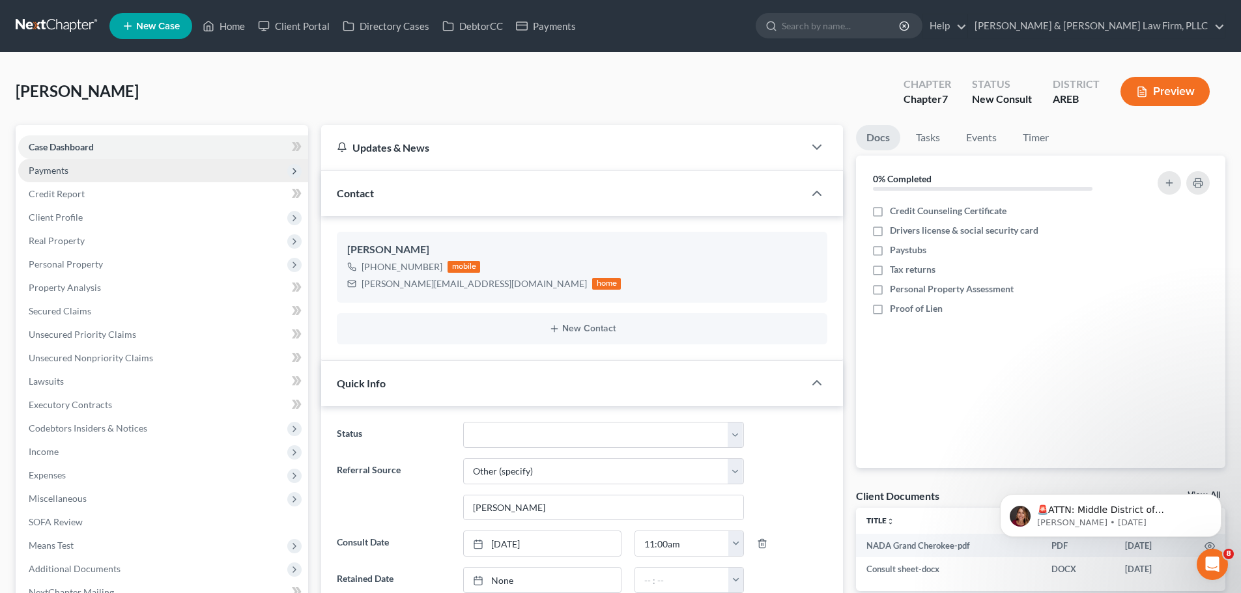
click at [107, 169] on span "Payments" at bounding box center [163, 170] width 290 height 23
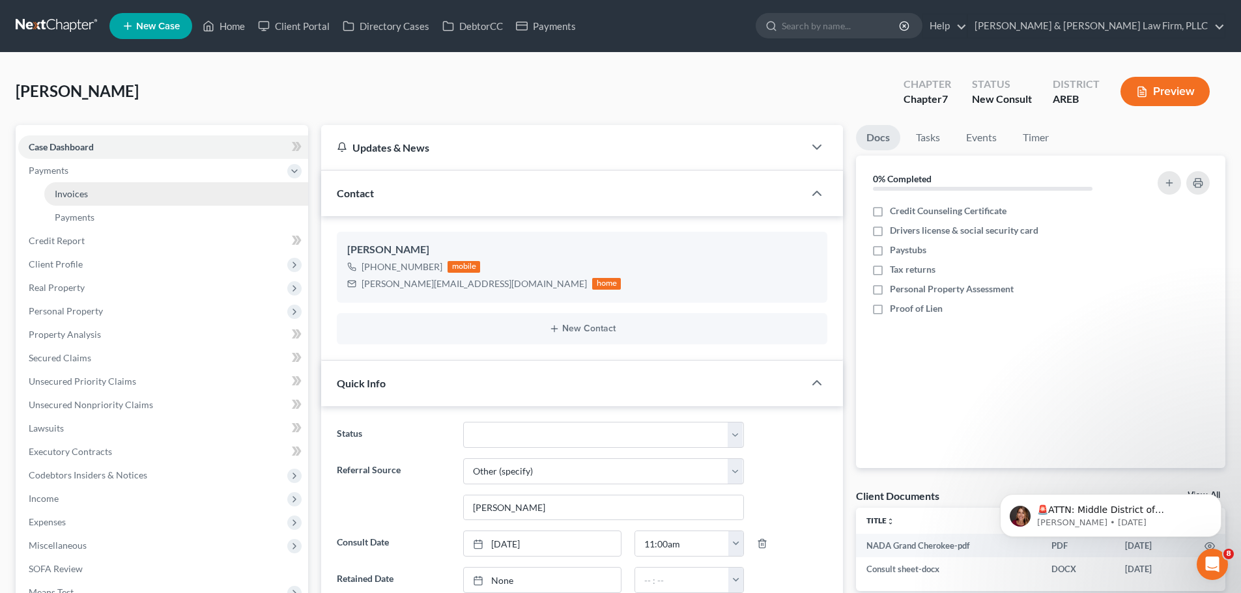
click at [117, 185] on link "Invoices" at bounding box center [176, 193] width 264 height 23
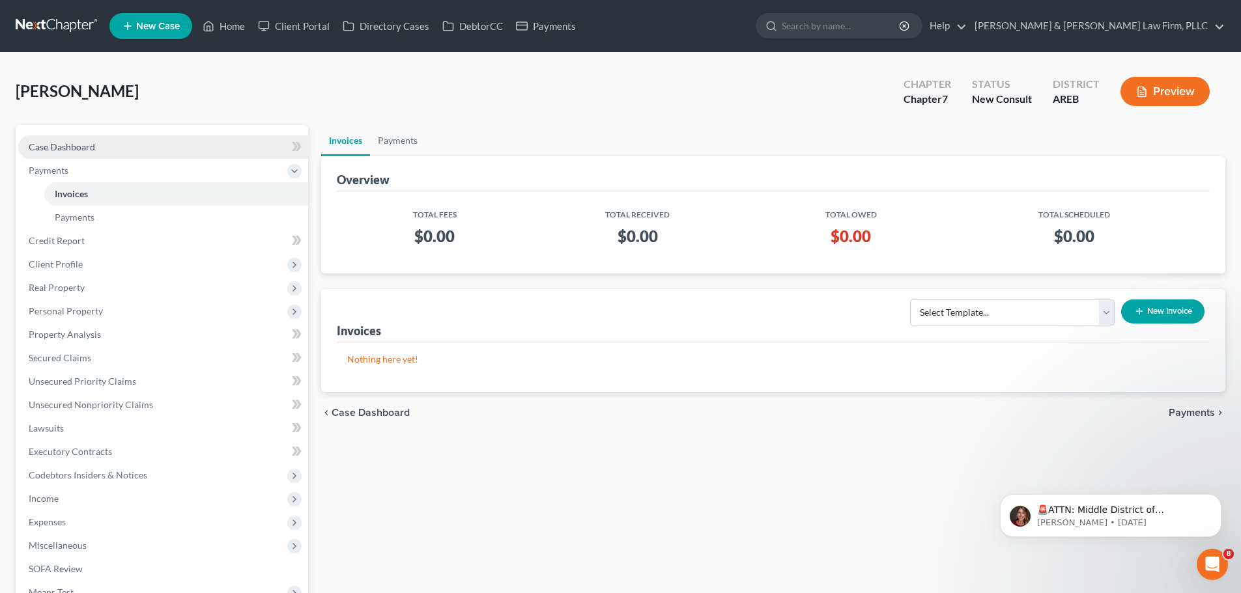
click at [90, 141] on span "Case Dashboard" at bounding box center [62, 146] width 66 height 11
select select "6"
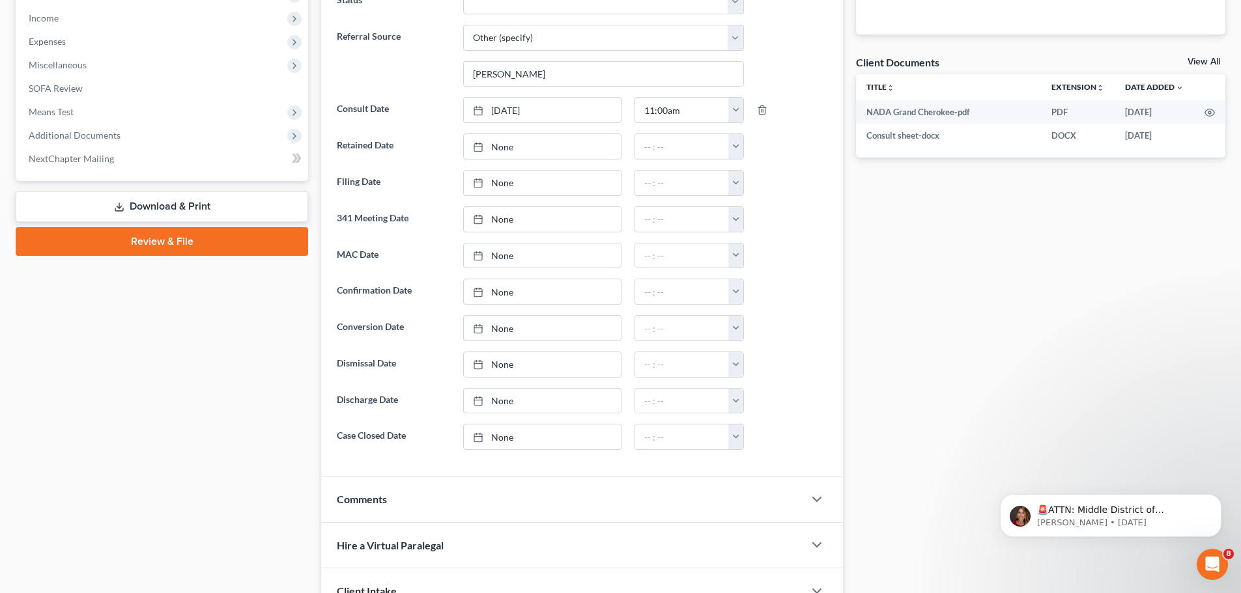
scroll to position [456, 0]
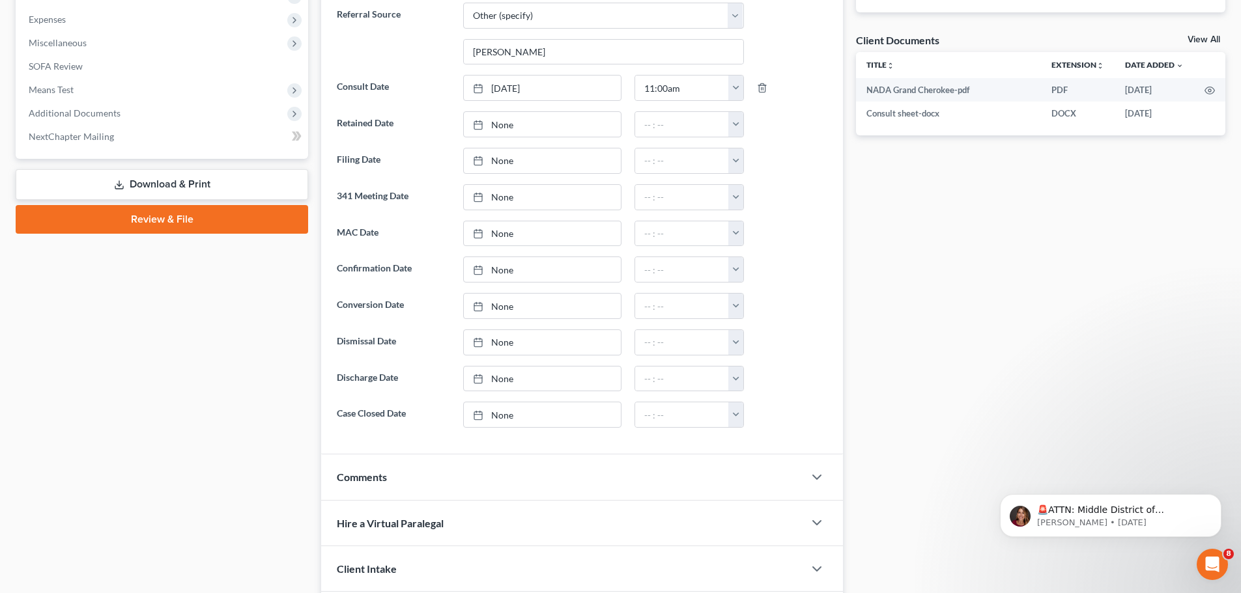
click at [1197, 37] on link "View All" at bounding box center [1203, 39] width 33 height 9
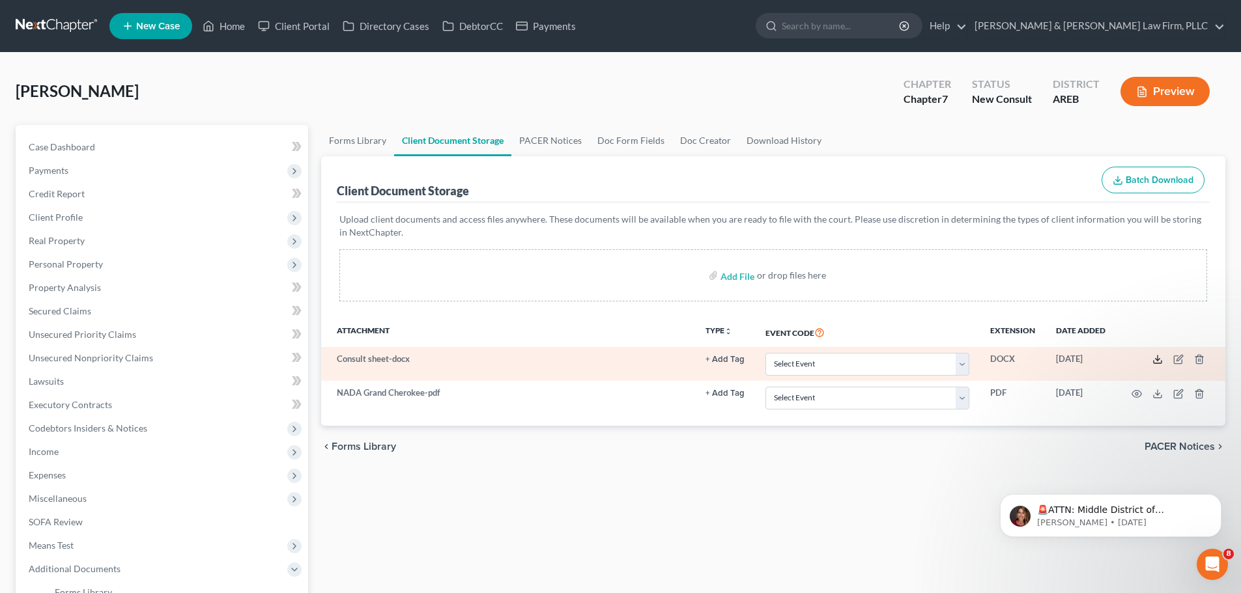
click at [1155, 361] on icon at bounding box center [1157, 359] width 10 height 10
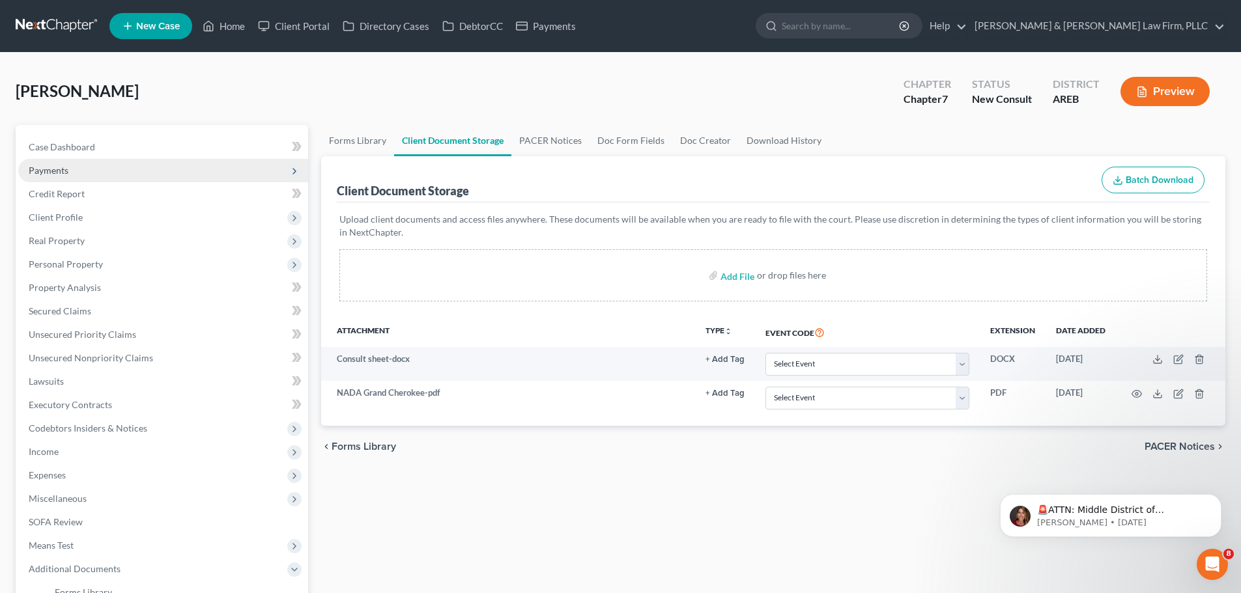
click at [91, 163] on span "Payments" at bounding box center [163, 170] width 290 height 23
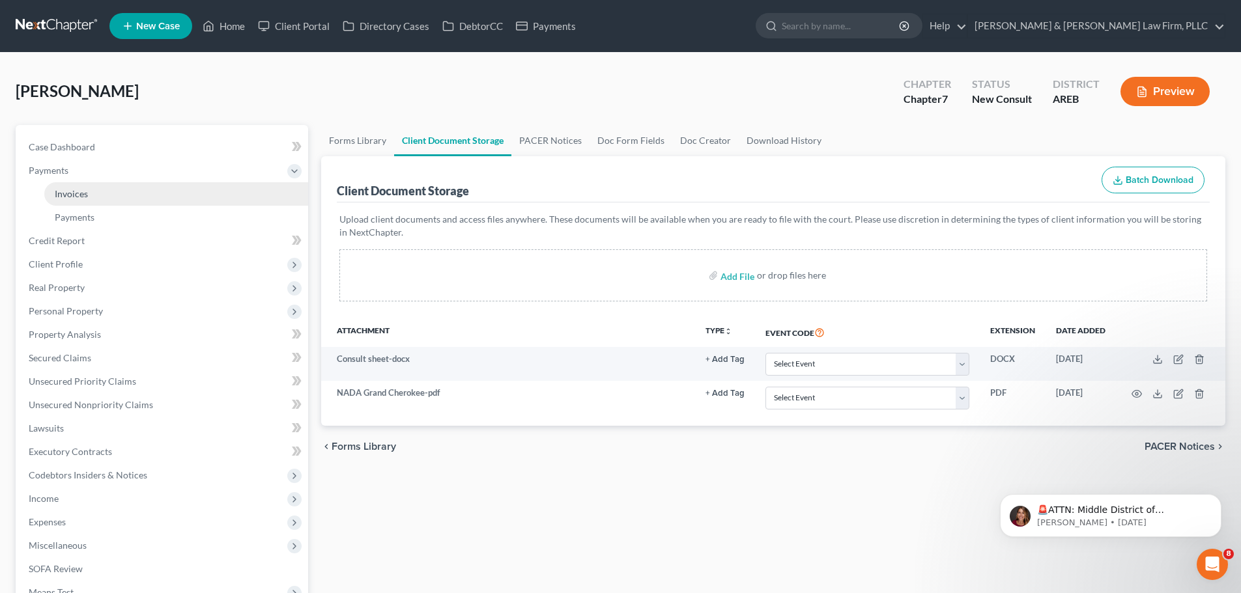
click at [91, 193] on link "Invoices" at bounding box center [176, 193] width 264 height 23
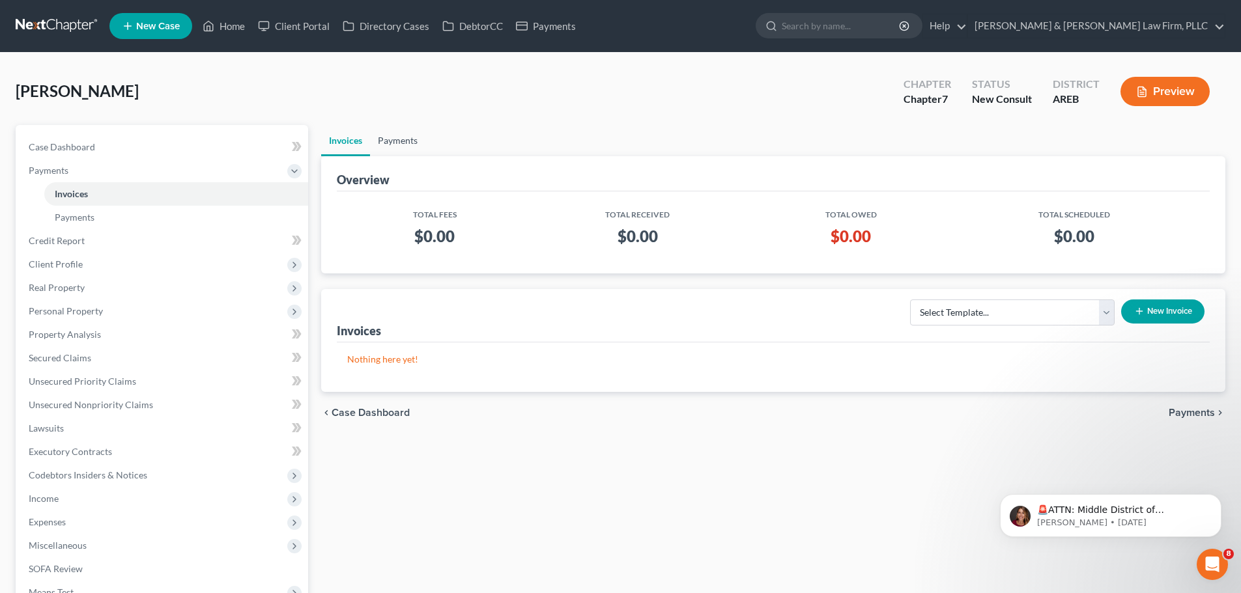
click at [395, 138] on link "Payments" at bounding box center [397, 140] width 55 height 31
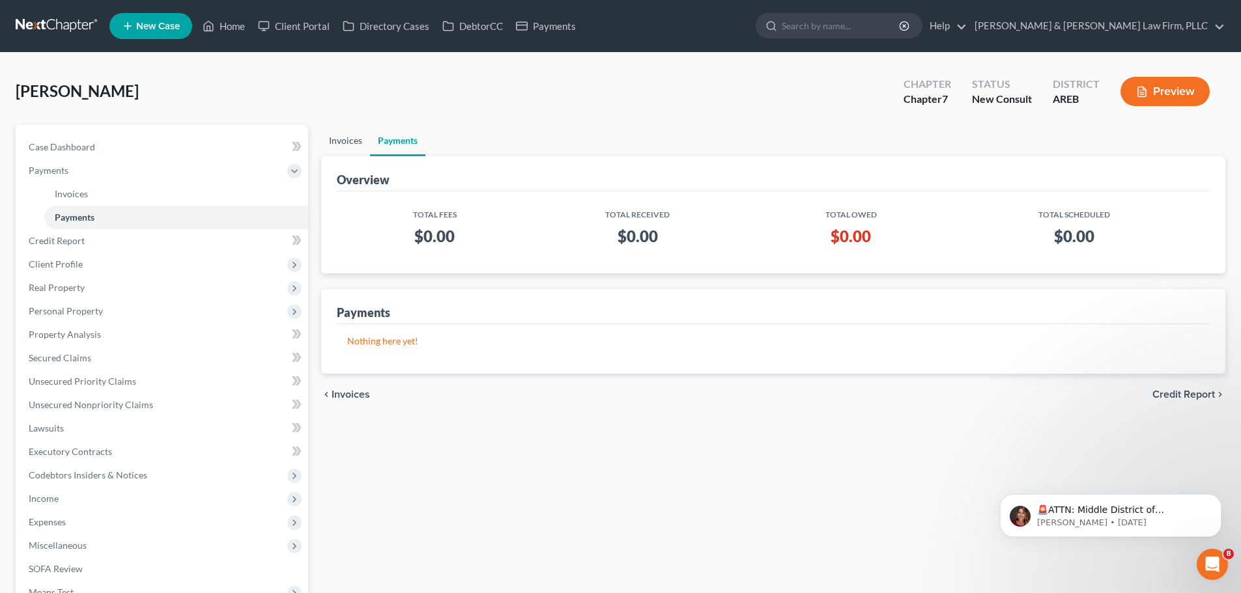
click at [354, 144] on link "Invoices" at bounding box center [345, 140] width 49 height 31
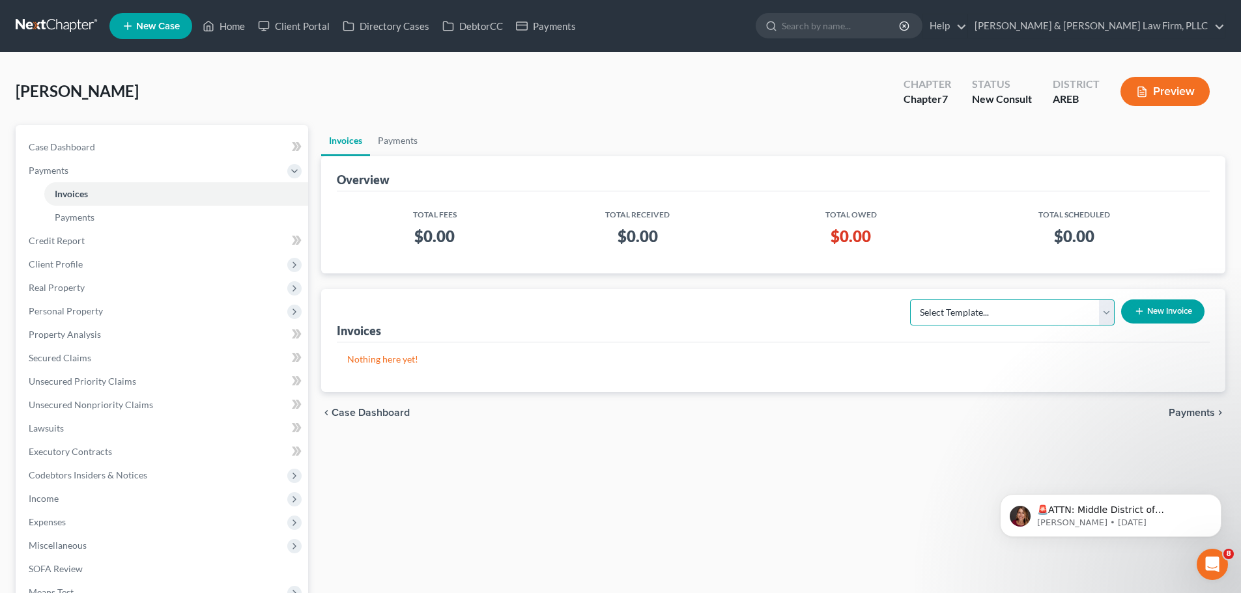
click at [1026, 317] on select "Select Template... Chapter 13 Bankruptcy - Individual Chapter 13 Bankruptcy - J…" at bounding box center [1012, 313] width 204 height 26
select select "0"
click at [910, 300] on select "Select Template... Chapter 13 Bankruptcy - Individual Chapter 13 Bankruptcy - J…" at bounding box center [1012, 313] width 204 height 26
click at [1141, 313] on icon "button" at bounding box center [1139, 311] width 10 height 10
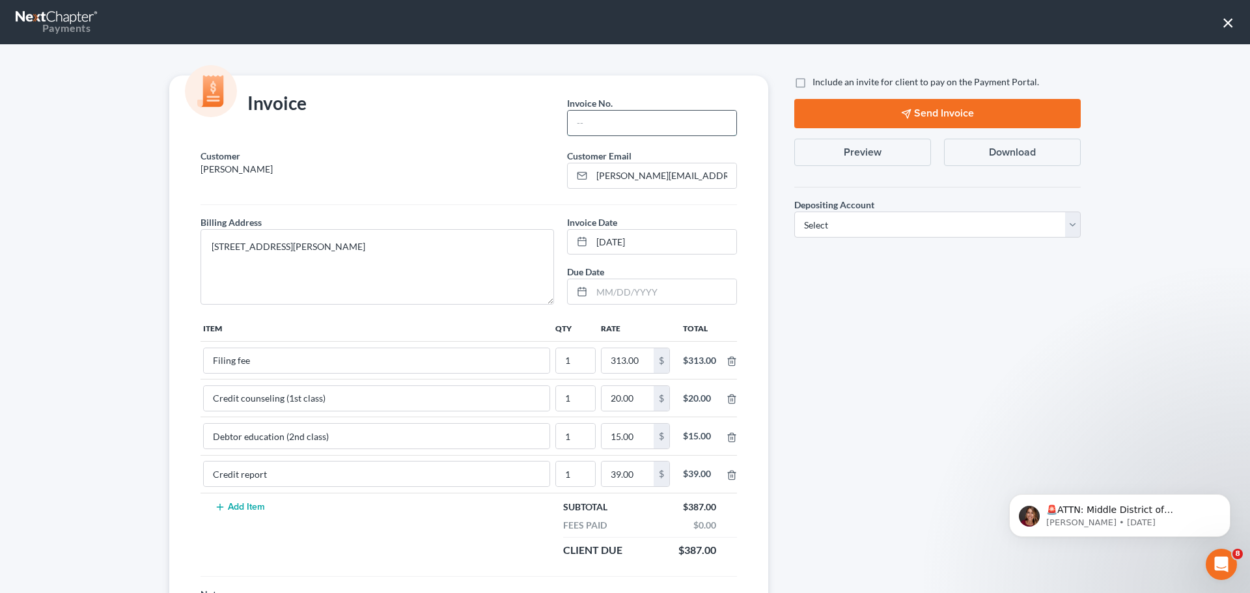
click at [610, 128] on input "text" at bounding box center [652, 123] width 169 height 25
type input "Ch 13"
click at [831, 221] on select "Select Operation Trust" at bounding box center [938, 225] width 287 height 26
select select "1"
click at [795, 212] on select "Select Operation Trust" at bounding box center [938, 225] width 287 height 26
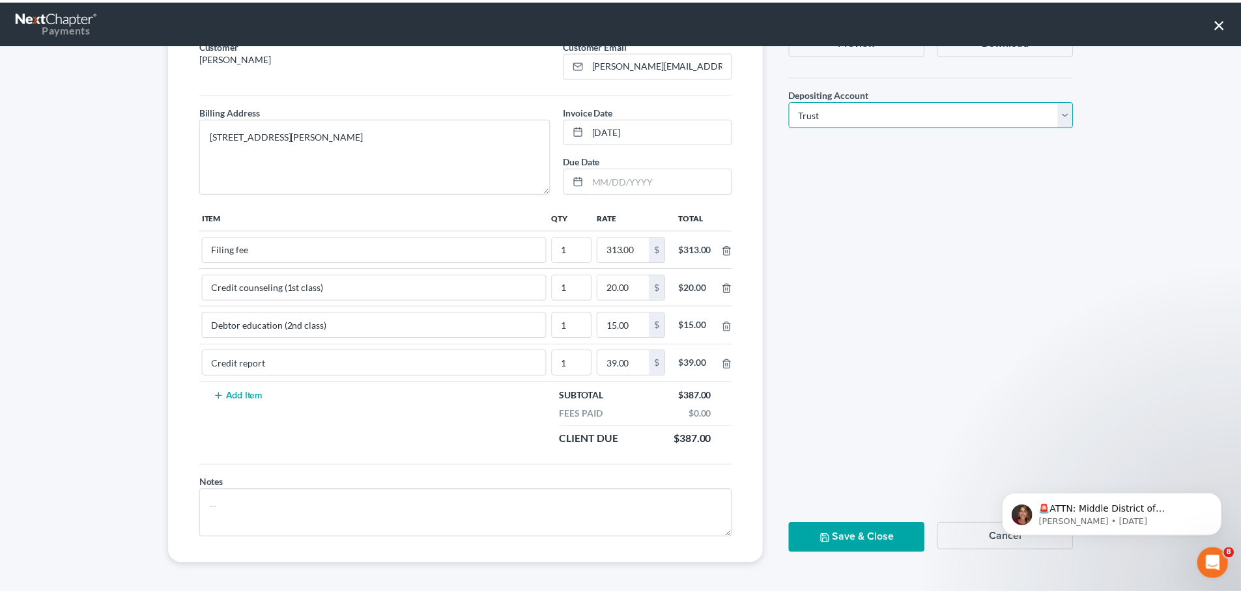
scroll to position [113, 0]
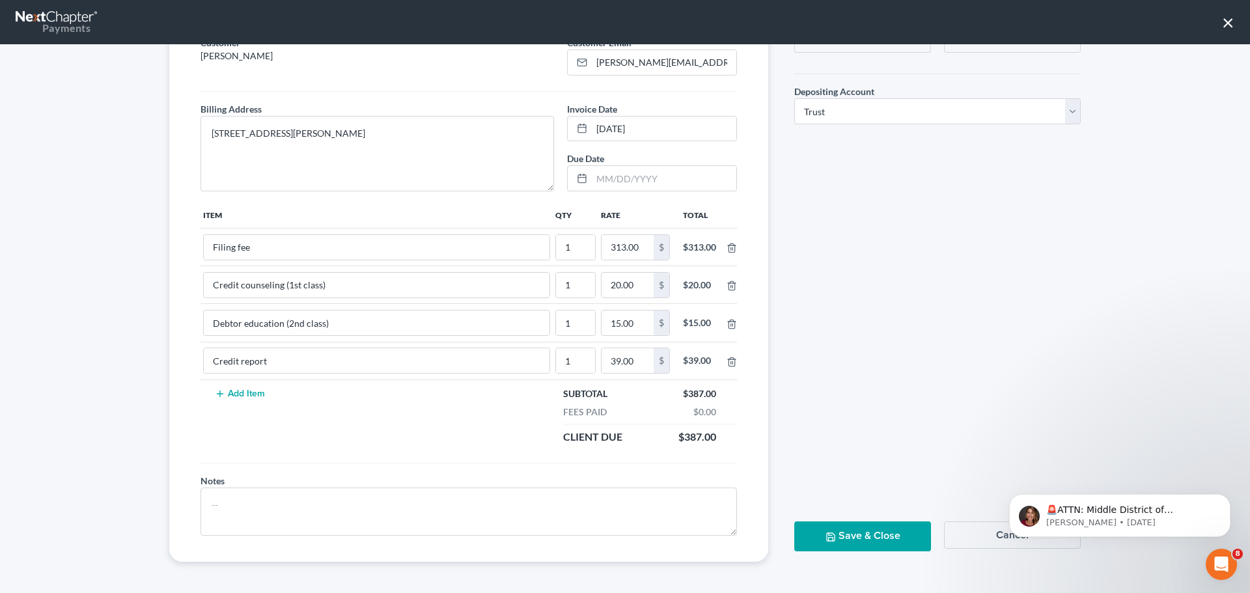
click at [828, 536] on icon "button" at bounding box center [831, 537] width 10 height 10
